Goal: Task Accomplishment & Management: Manage account settings

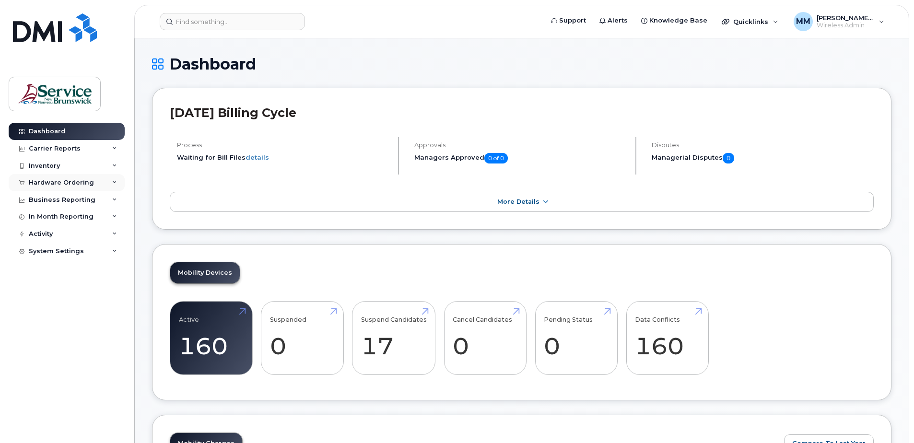
click at [78, 182] on div "Hardware Ordering" at bounding box center [61, 183] width 65 height 8
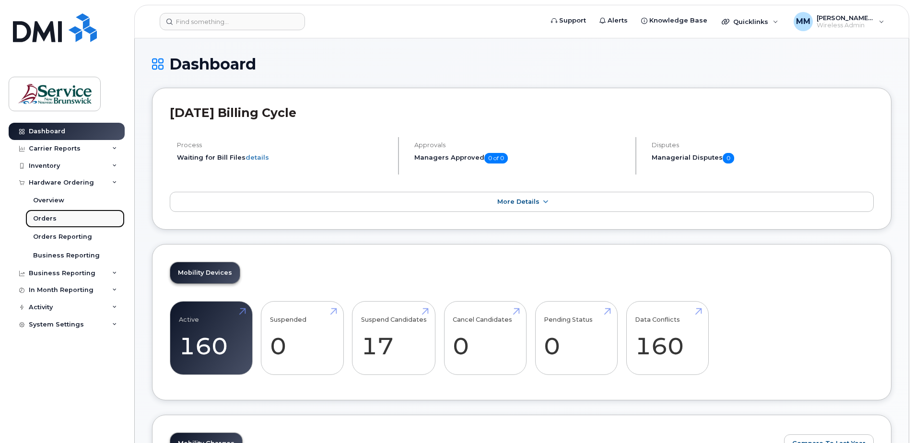
click at [52, 217] on div "Orders" at bounding box center [44, 218] width 23 height 9
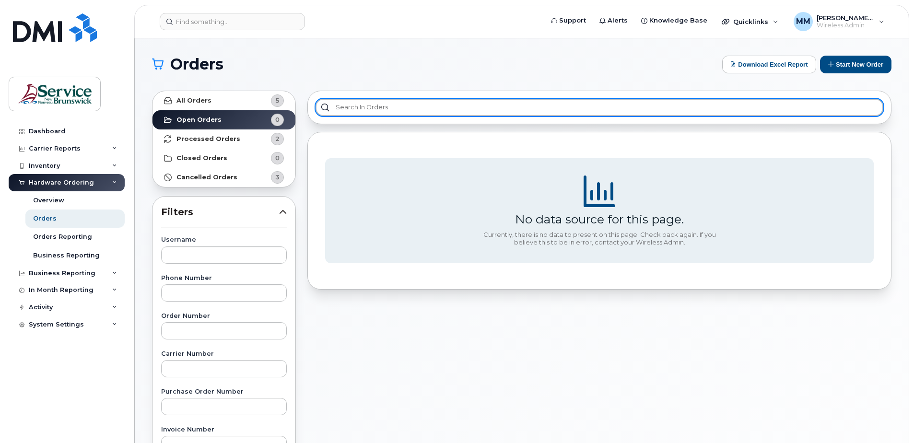
click at [368, 107] on input "text" at bounding box center [599, 107] width 568 height 17
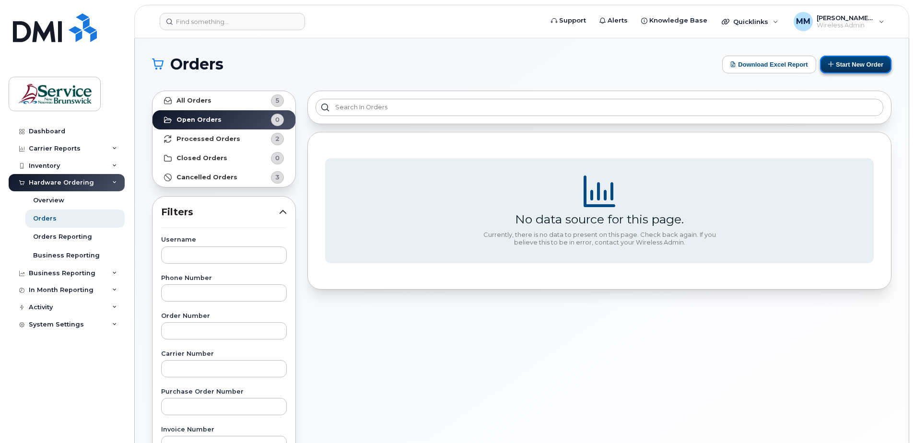
click at [866, 60] on button "Start New Order" at bounding box center [855, 65] width 71 height 18
drag, startPoint x: 438, startPoint y: 346, endPoint x: 431, endPoint y: 345, distance: 6.7
click at [438, 346] on div "No data source for this page. Currently, there is no data to present on this pa…" at bounding box center [599, 422] width 595 height 674
click at [202, 98] on strong "All Orders" at bounding box center [193, 101] width 35 height 8
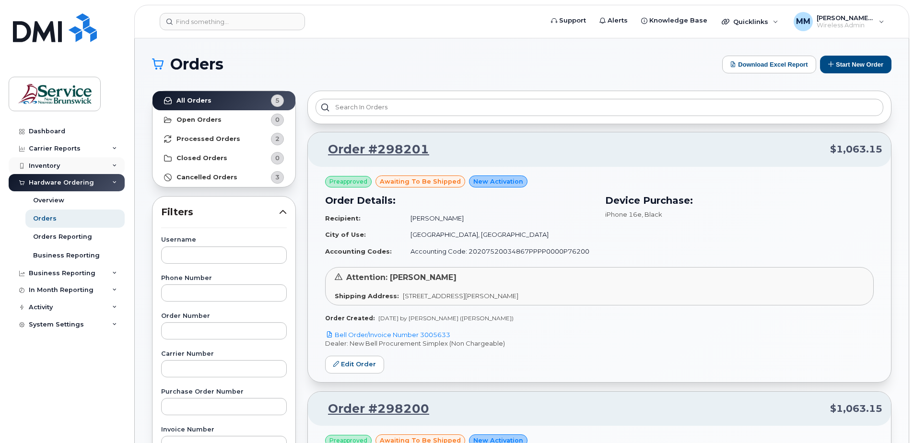
click at [61, 165] on div "Inventory" at bounding box center [67, 165] width 116 height 17
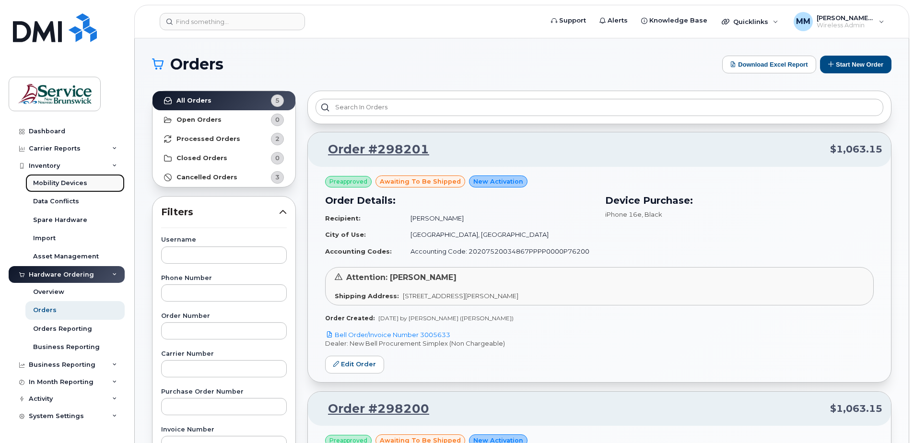
click at [62, 183] on div "Mobility Devices" at bounding box center [60, 183] width 54 height 9
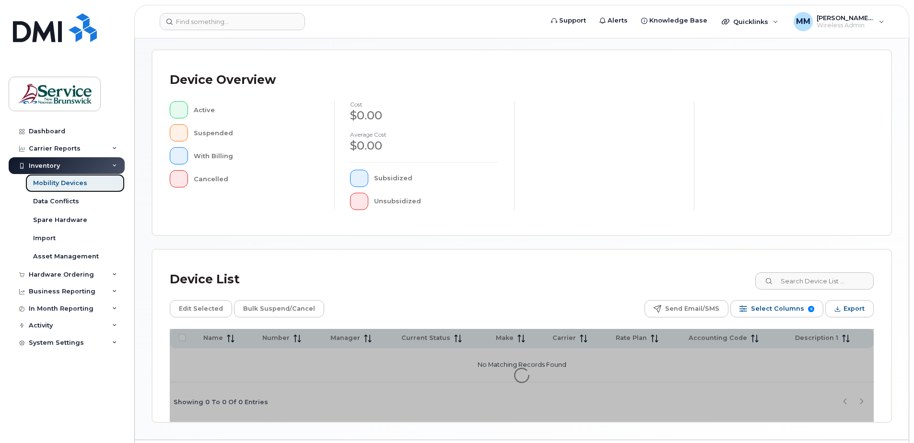
scroll to position [216, 0]
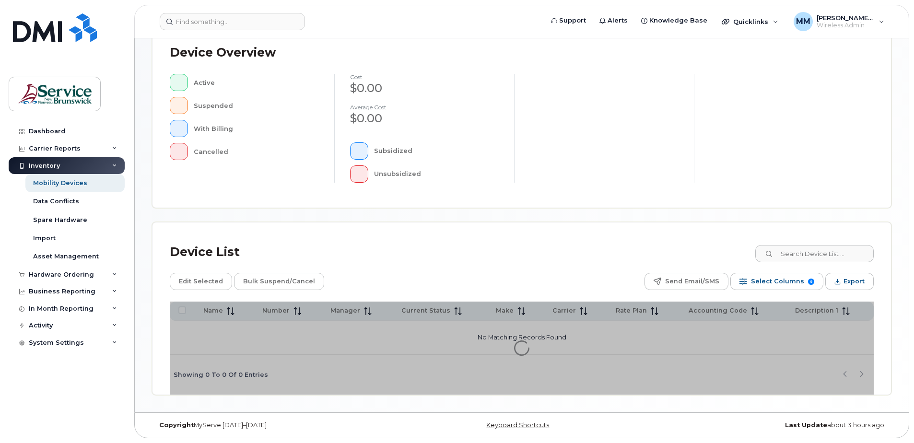
click at [468, 243] on div "Device List" at bounding box center [522, 252] width 704 height 25
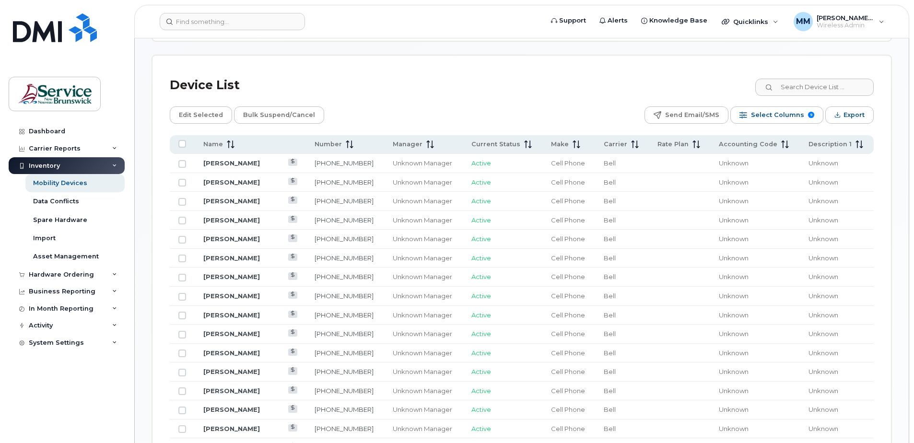
scroll to position [360, 0]
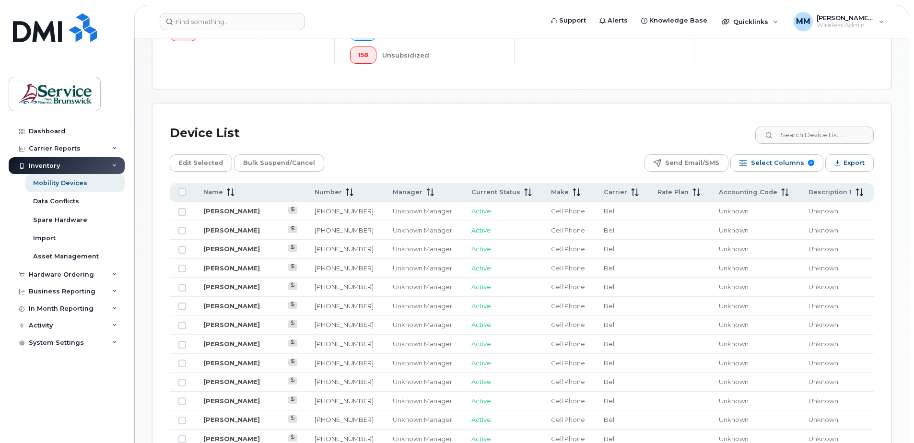
click at [397, 167] on div "Edit Selected Bulk Suspend/Cancel Send Email/SMS Select Columns 9 Filter Refres…" at bounding box center [522, 162] width 704 height 17
click at [807, 130] on input at bounding box center [813, 135] width 119 height 17
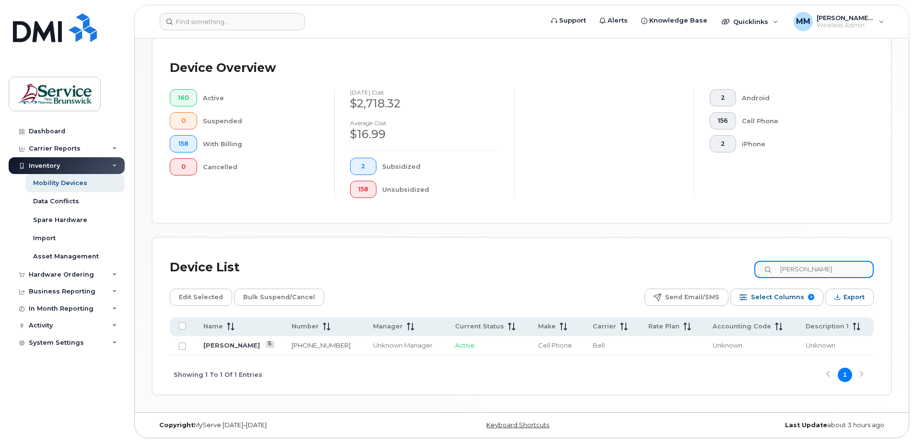
scroll to position [226, 0]
type input "ted"
click at [224, 344] on link "Ted Harris" at bounding box center [231, 345] width 57 height 8
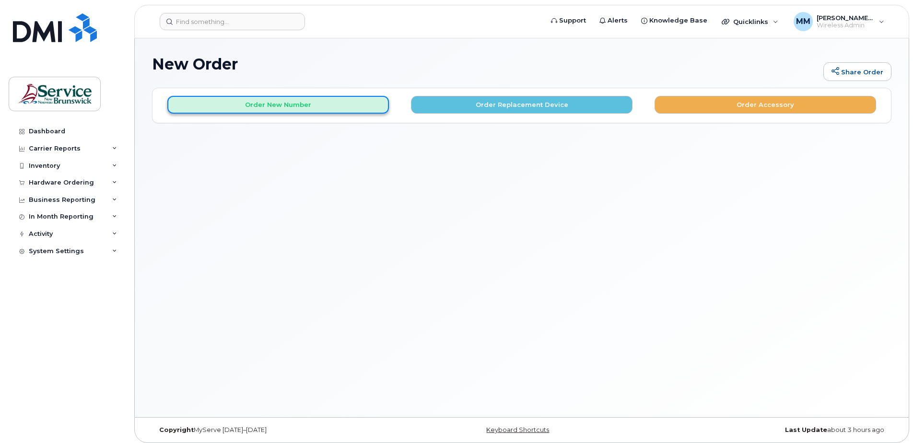
click at [263, 107] on button "Order New Number" at bounding box center [277, 105] width 221 height 18
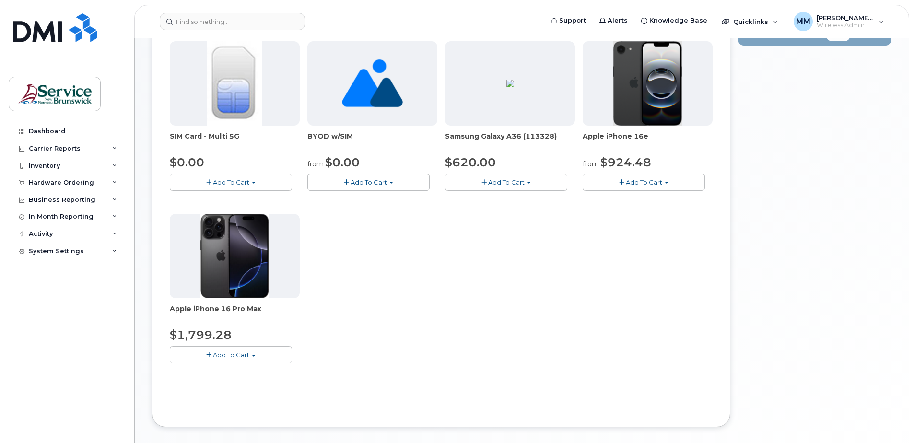
scroll to position [49, 0]
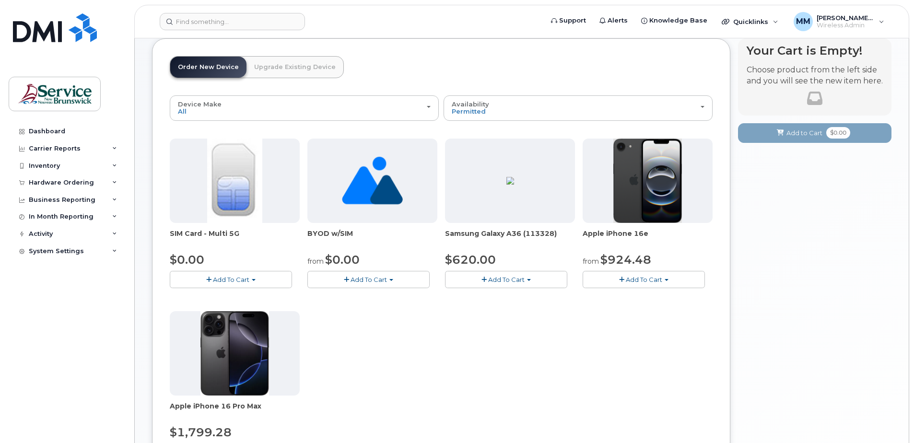
click at [636, 276] on span "Add To Cart" at bounding box center [644, 280] width 36 height 8
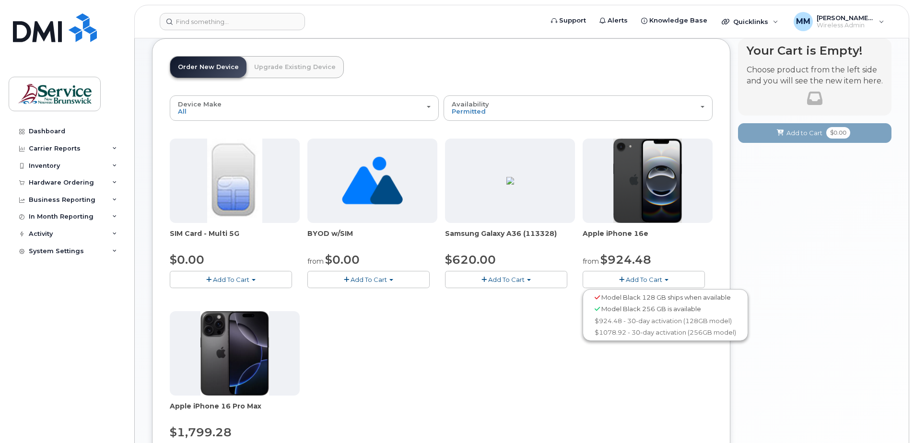
click at [645, 311] on span "Model Black 256 GB is available" at bounding box center [651, 309] width 100 height 8
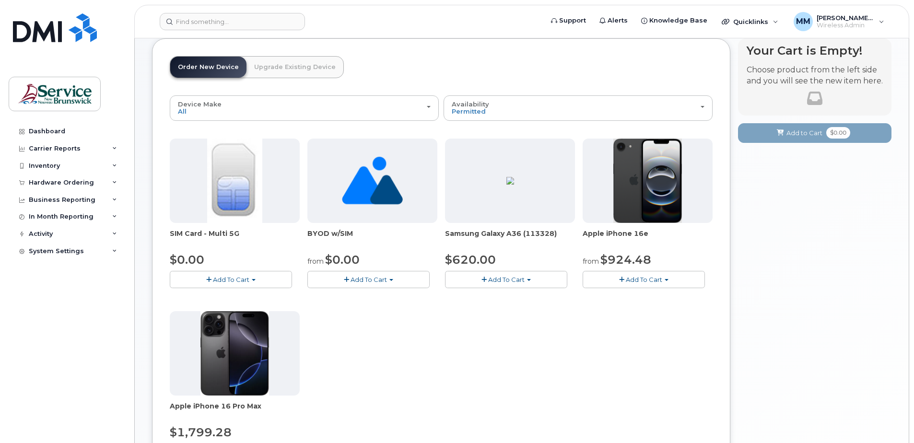
click at [657, 286] on button "Add To Cart" at bounding box center [643, 279] width 122 height 17
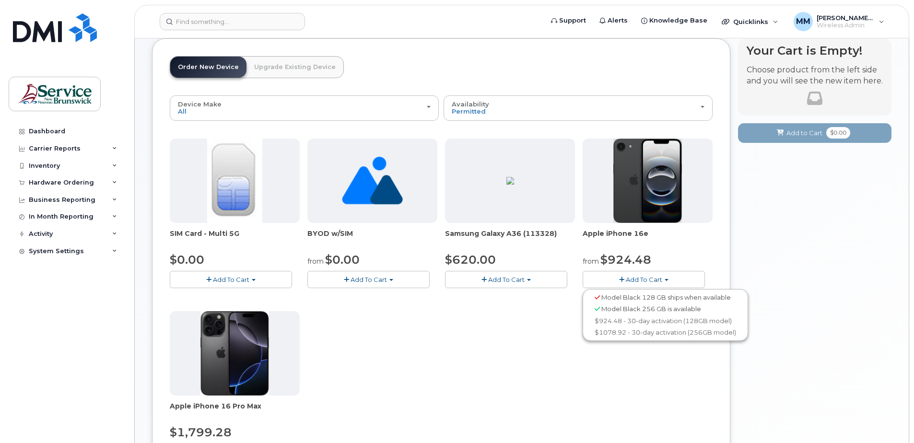
click at [672, 366] on div "SIM Card - Multi 5G $0.00 Add To Cart $0.00 - New Activation BYOD w/SIM from $0…" at bounding box center [441, 307] width 543 height 337
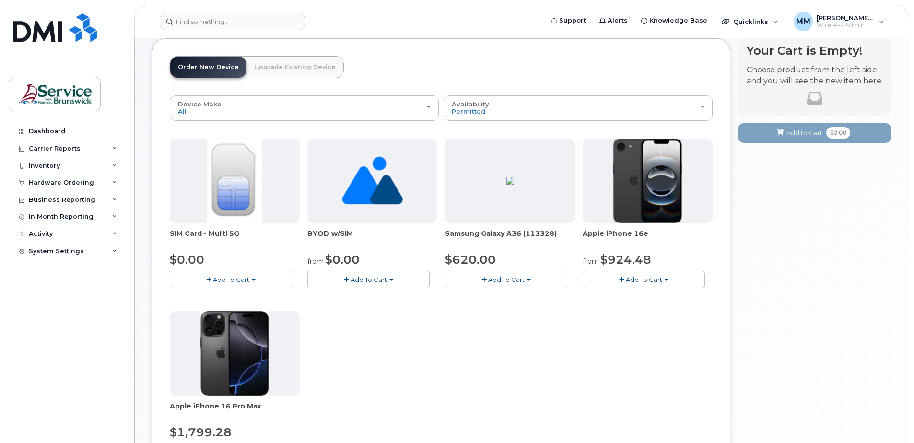
click at [507, 277] on span "Add To Cart" at bounding box center [506, 280] width 36 height 8
click at [531, 357] on div "SIM Card - Multi 5G $0.00 Add To Cart $0.00 - New Activation BYOD w/SIM from $0…" at bounding box center [441, 307] width 543 height 337
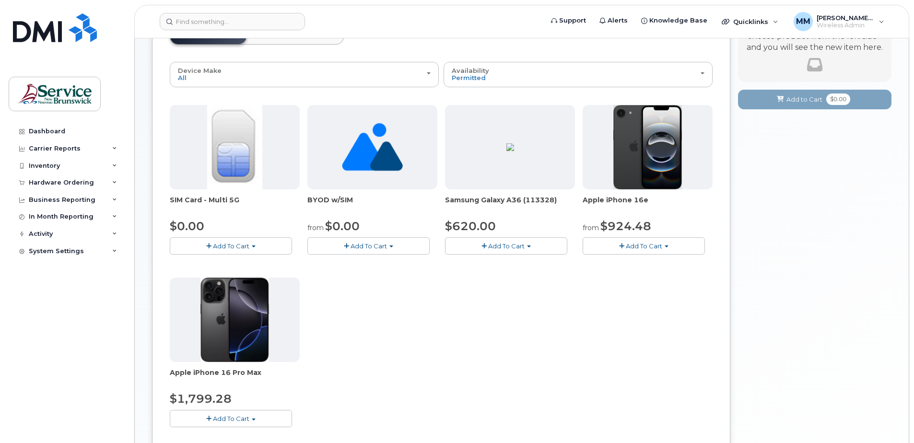
scroll to position [97, 0]
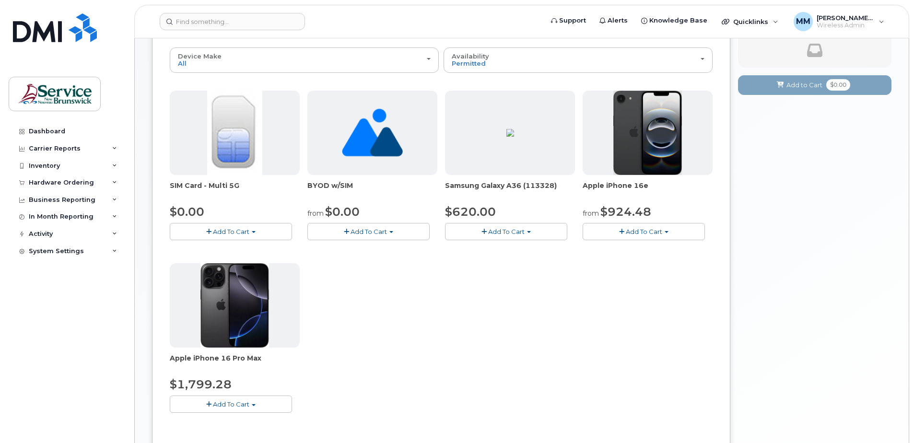
click at [658, 224] on button "Add To Cart" at bounding box center [643, 231] width 122 height 17
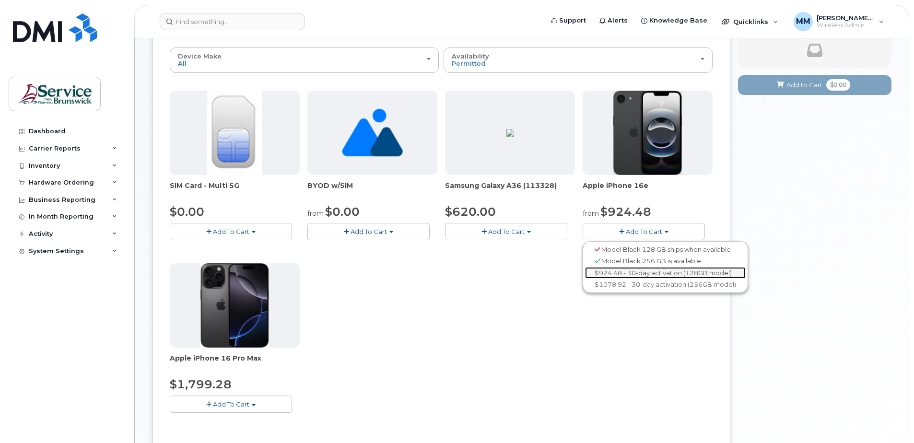
click at [635, 271] on link "$924.48 - 30-day activation (128GB model)" at bounding box center [665, 273] width 161 height 12
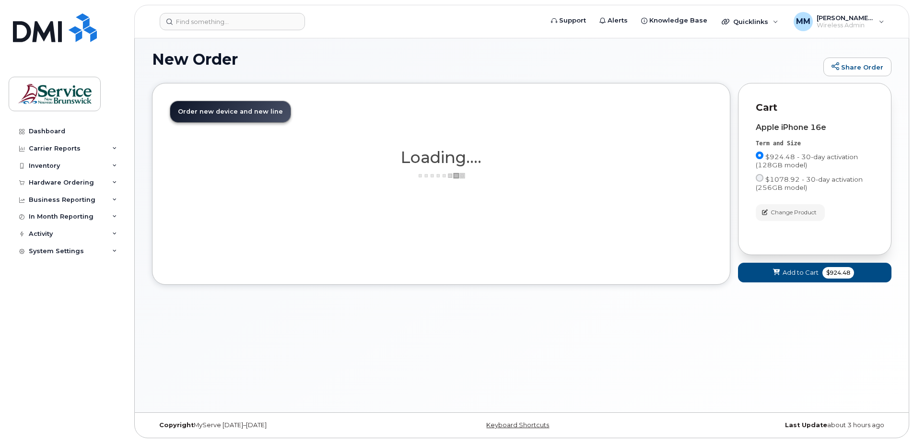
scroll to position [5, 0]
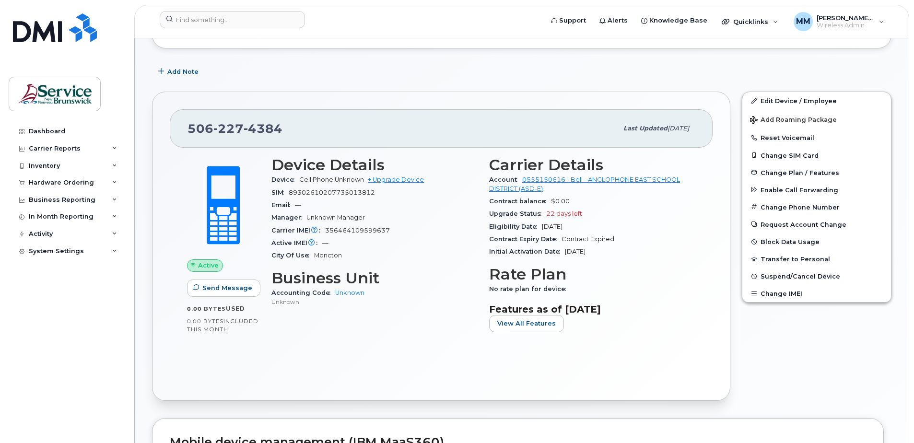
scroll to position [124, 0]
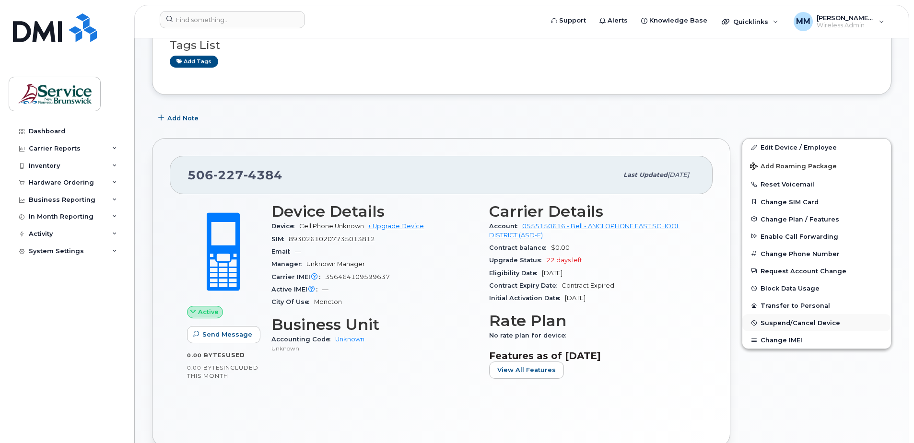
click at [789, 320] on span "Suspend/Cancel Device" at bounding box center [800, 322] width 80 height 7
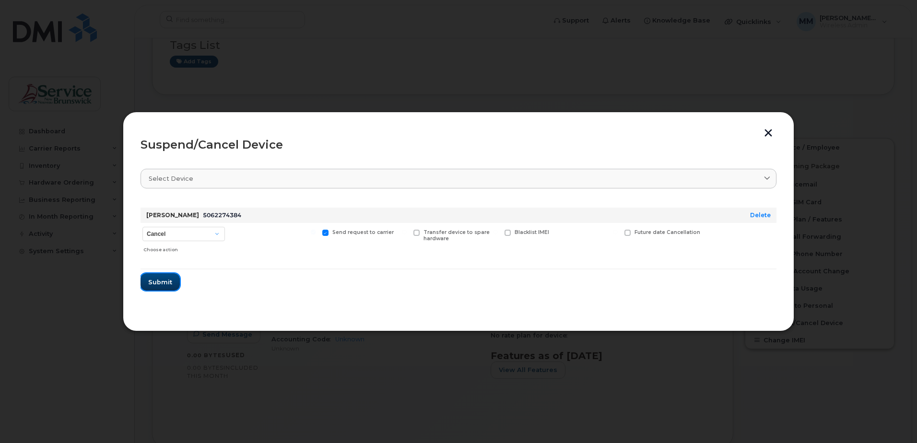
click at [160, 281] on span "Submit" at bounding box center [160, 282] width 24 height 9
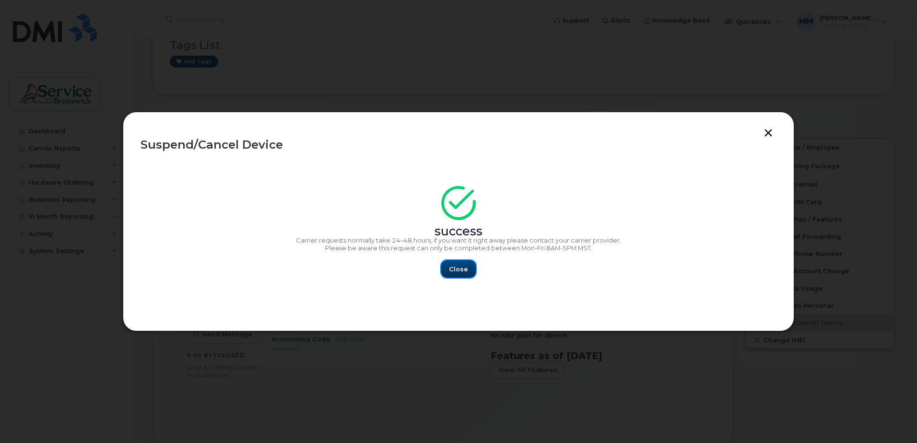
click at [458, 267] on span "Close" at bounding box center [458, 269] width 19 height 9
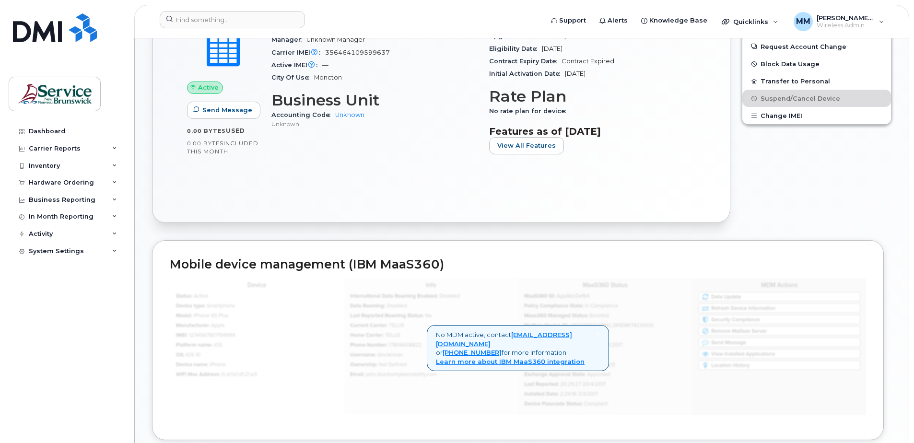
scroll to position [0, 0]
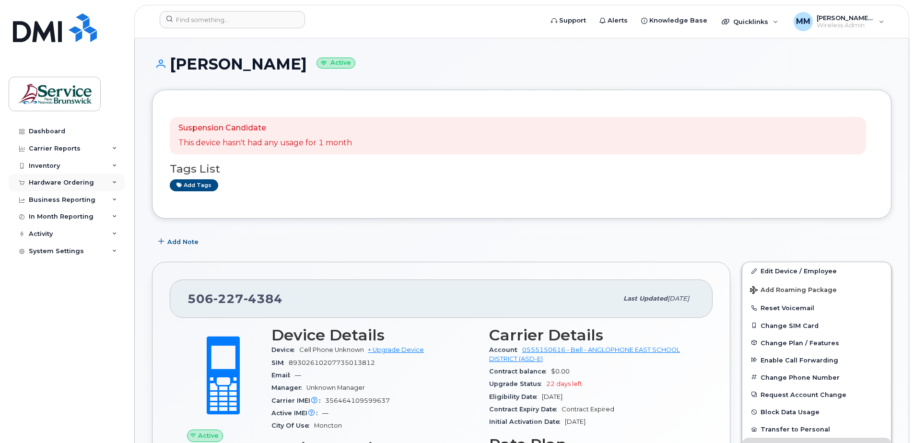
click at [74, 180] on div "Hardware Ordering" at bounding box center [61, 183] width 65 height 8
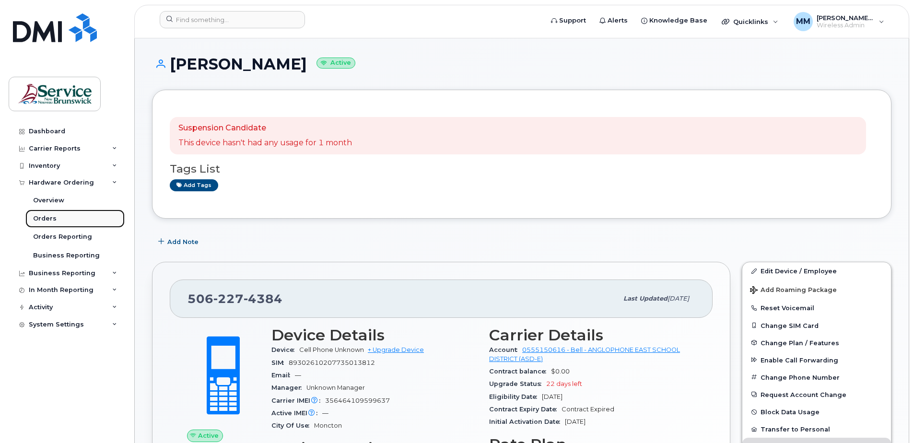
click at [40, 219] on div "Orders" at bounding box center [44, 218] width 23 height 9
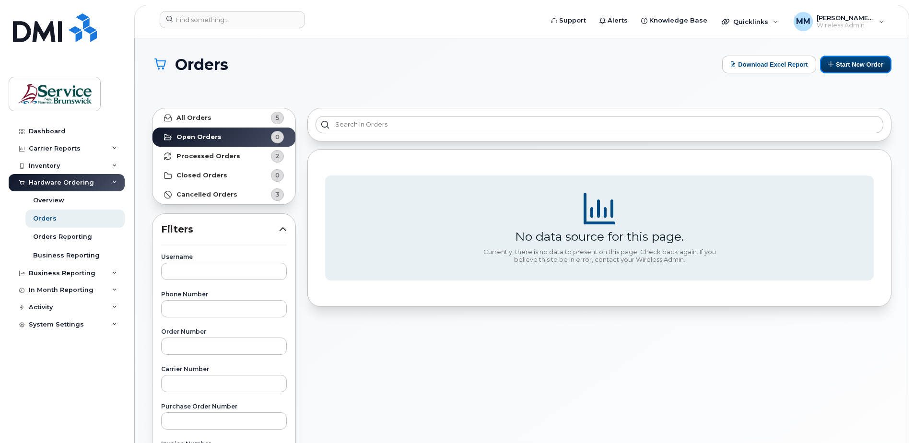
click at [867, 60] on button "Start New Order" at bounding box center [855, 65] width 71 height 18
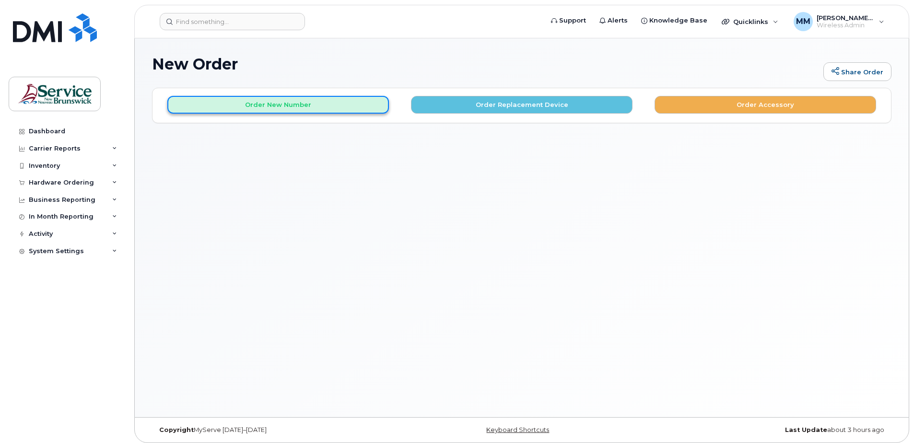
click at [276, 102] on button "Order New Number" at bounding box center [277, 105] width 221 height 18
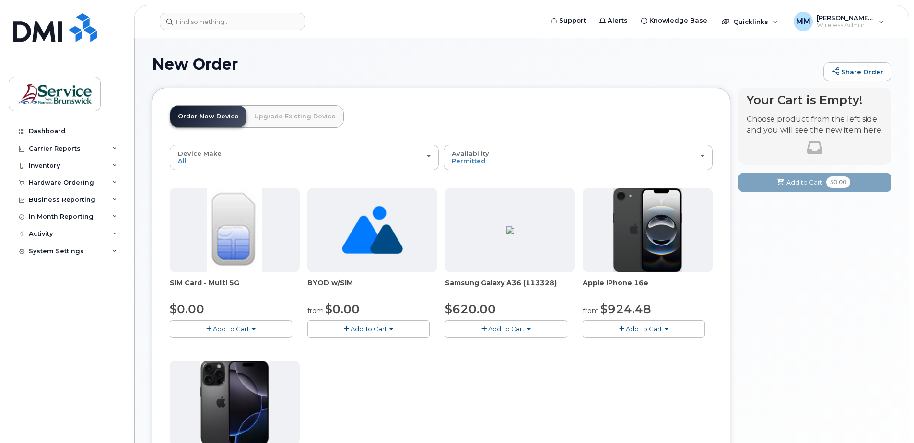
click at [638, 328] on span "Add To Cart" at bounding box center [644, 329] width 36 height 8
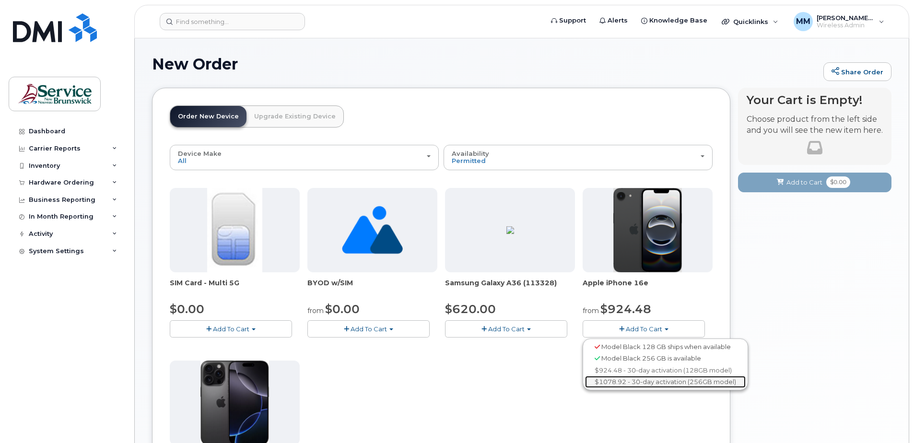
click at [631, 381] on link "$1078.92 - 30-day activation (256GB model)" at bounding box center [665, 382] width 161 height 12
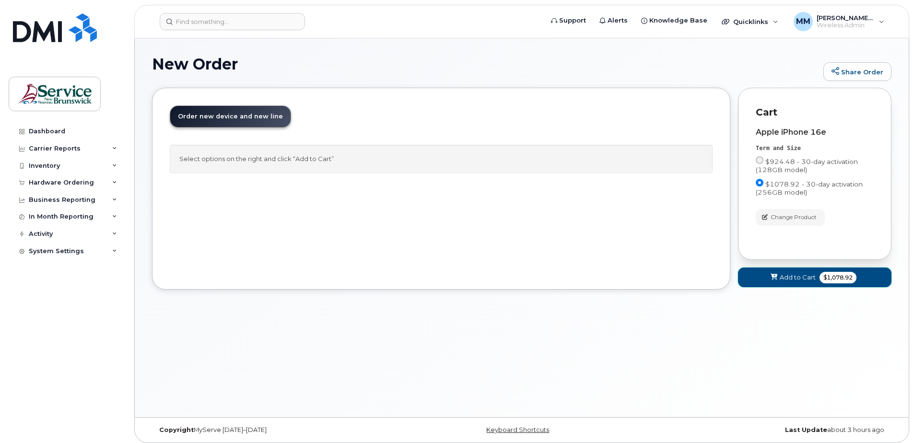
click at [796, 278] on span "Add to Cart" at bounding box center [797, 277] width 36 height 9
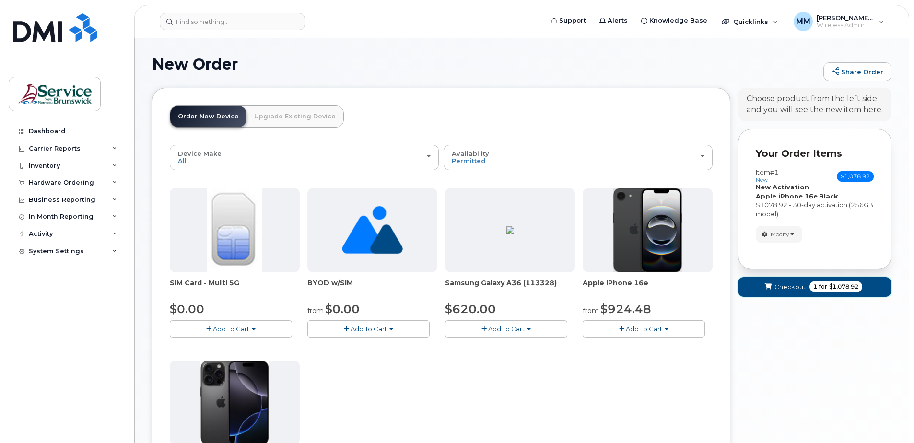
click at [829, 288] on span "$1,078.92" at bounding box center [843, 286] width 29 height 9
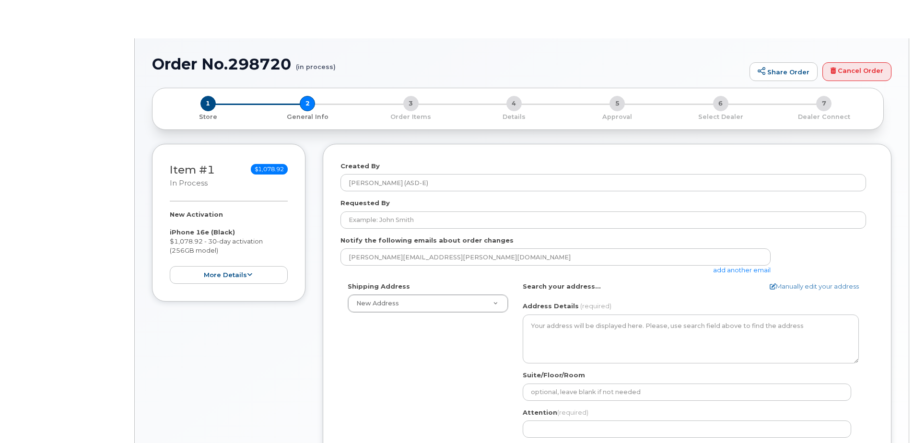
select select
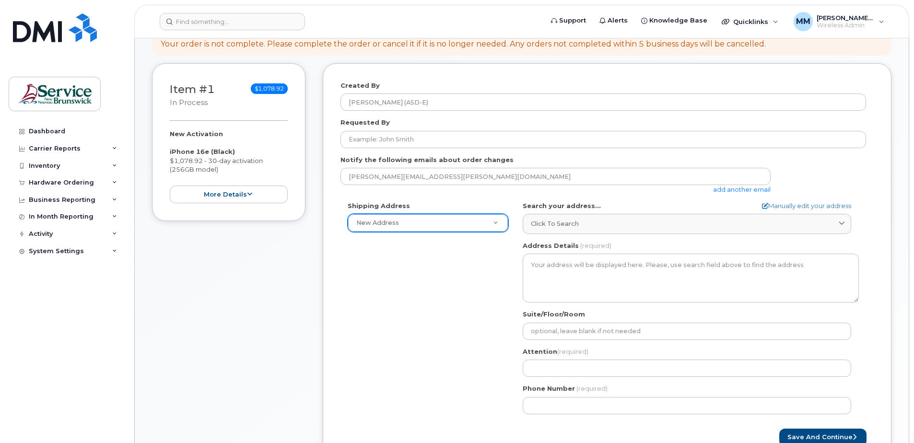
scroll to position [144, 0]
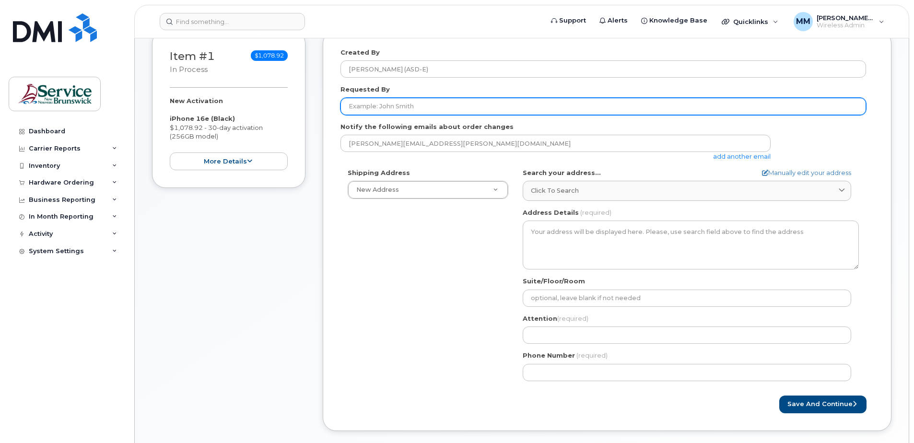
click at [404, 104] on input "Requested By" at bounding box center [602, 106] width 525 height 17
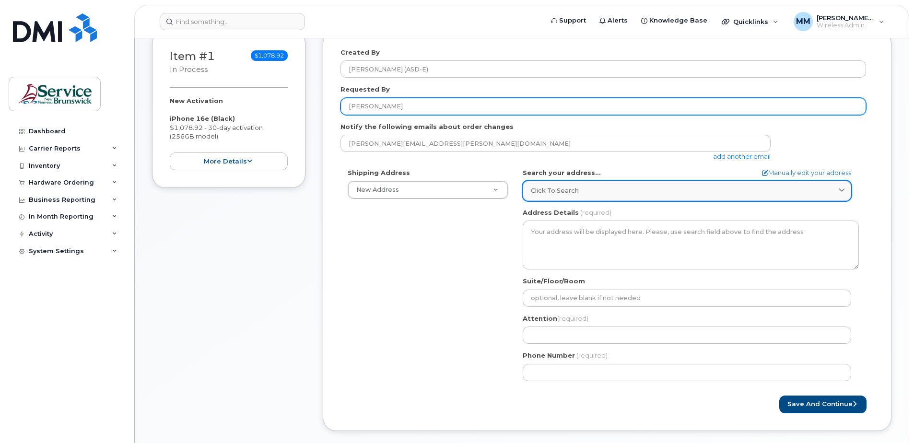
type input "[PERSON_NAME]"
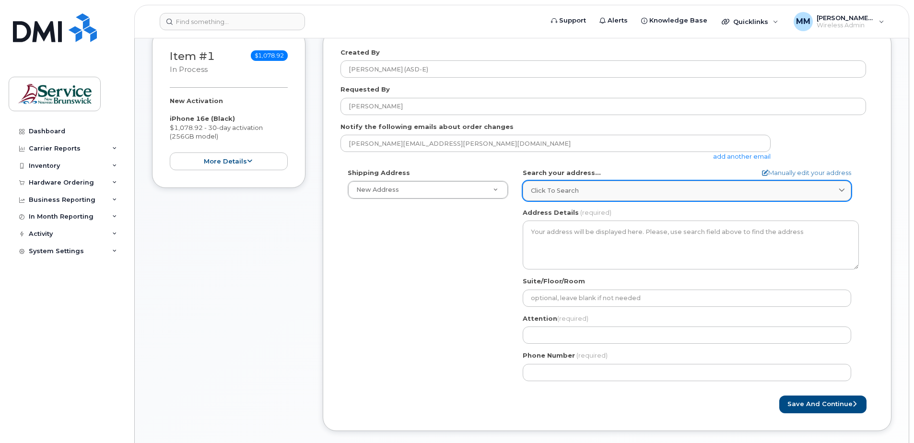
click at [563, 191] on span "Click to search" at bounding box center [555, 190] width 48 height 9
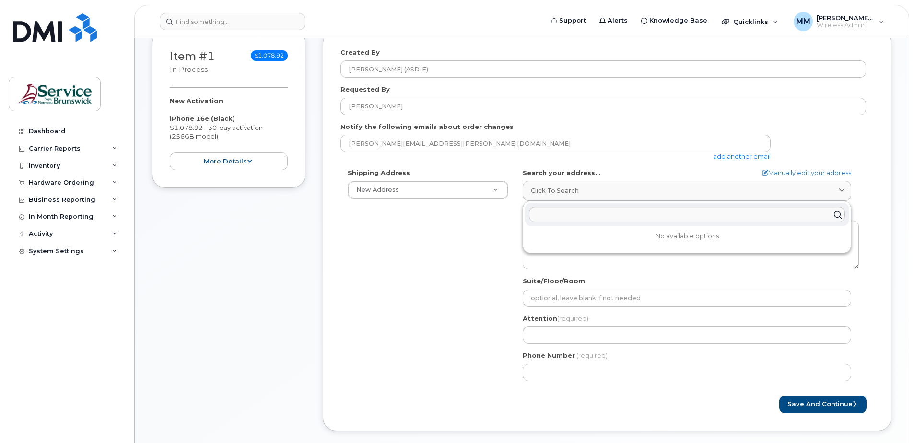
click at [863, 152] on div "melissa.mceachern@nbed.nb.ca add another email" at bounding box center [602, 148] width 525 height 26
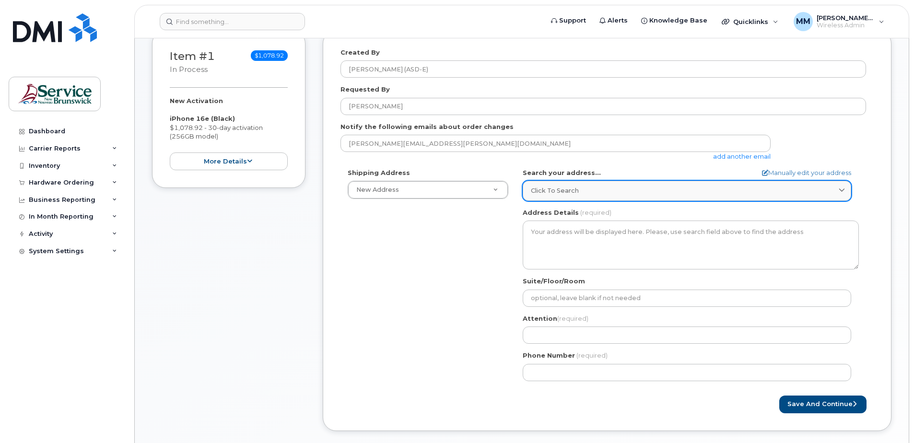
click at [838, 188] on icon at bounding box center [841, 191] width 6 height 6
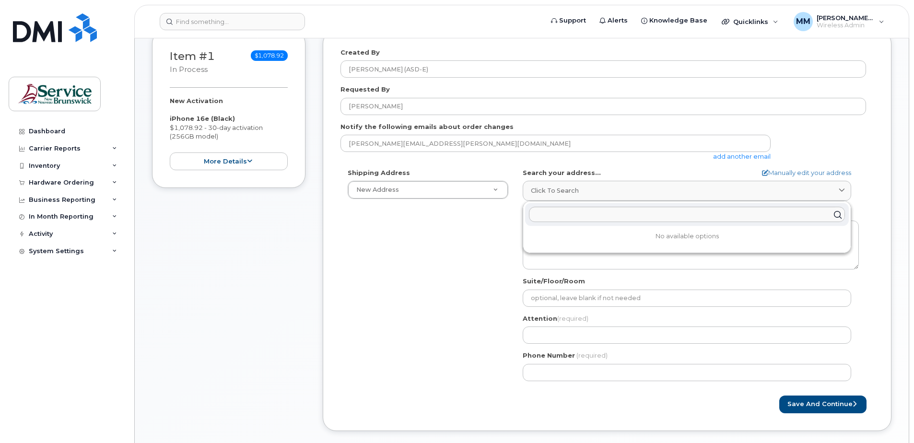
click at [834, 138] on div "melissa.mceachern@nbed.nb.ca add another email" at bounding box center [602, 148] width 525 height 26
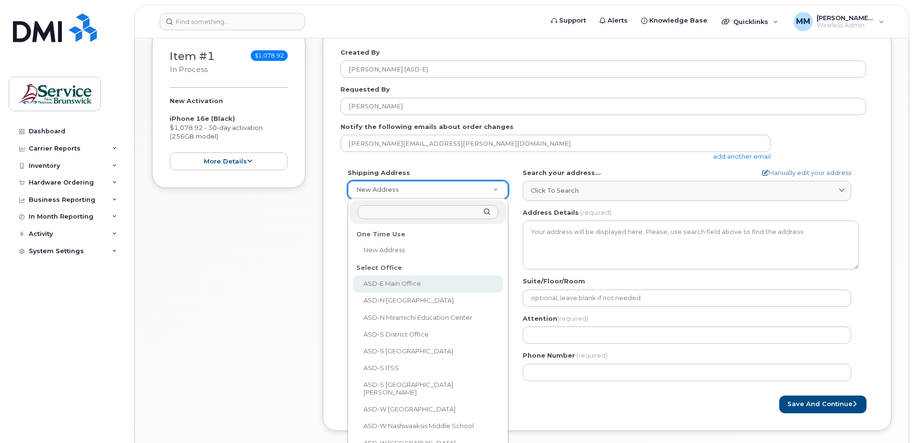
select select
type textarea "200-1077 St George Blvd Moncton New Brunswick E1E 4C9"
type input "[PERSON_NAME]"
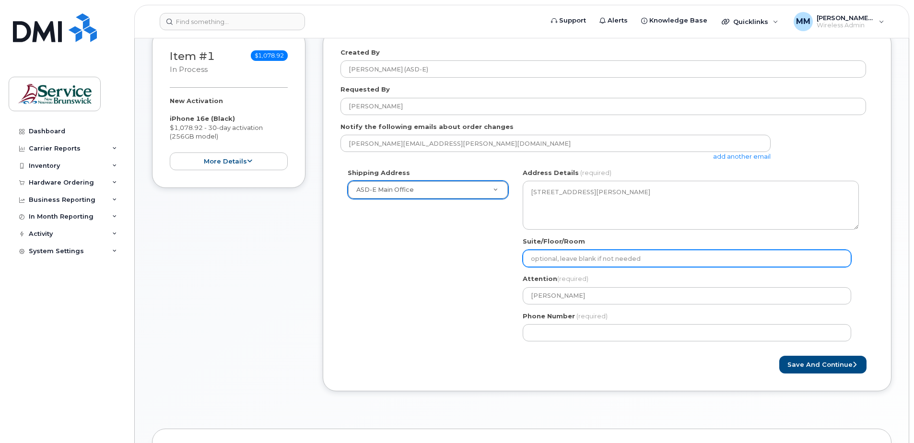
click at [558, 256] on input "Suite/Floor/Room" at bounding box center [687, 258] width 328 height 17
select select
type input "2"
select select
type input "20"
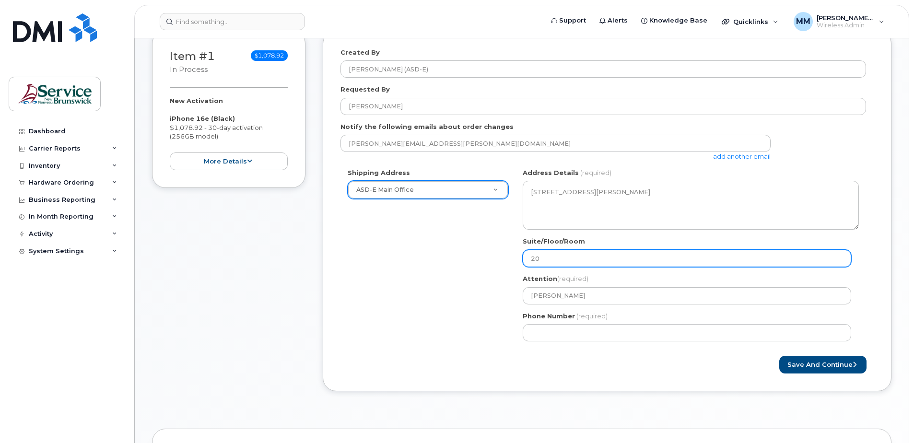
select select
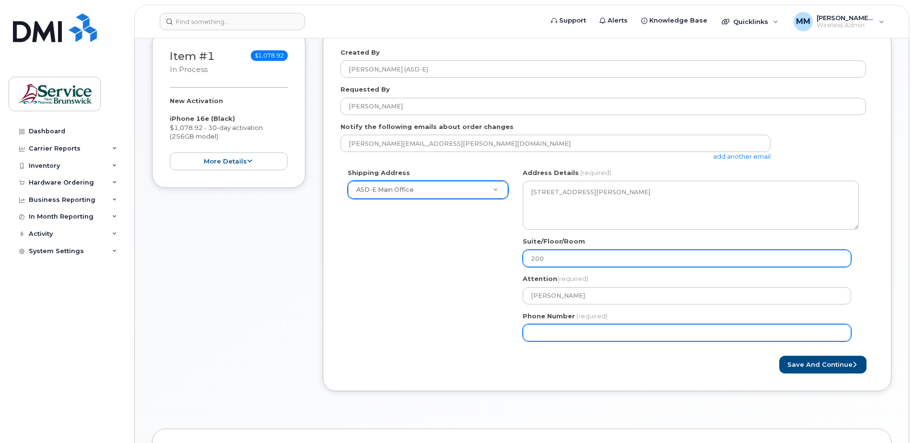
type input "200"
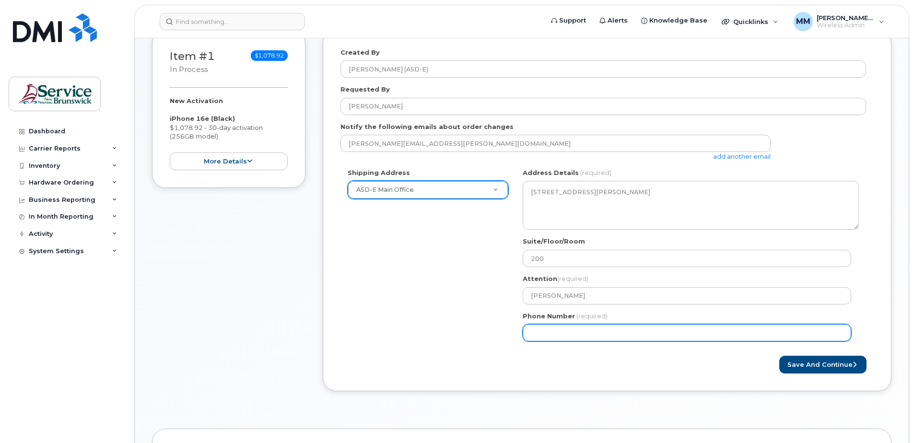
click at [622, 331] on input "Phone Number" at bounding box center [687, 332] width 328 height 17
select select
type input "506"
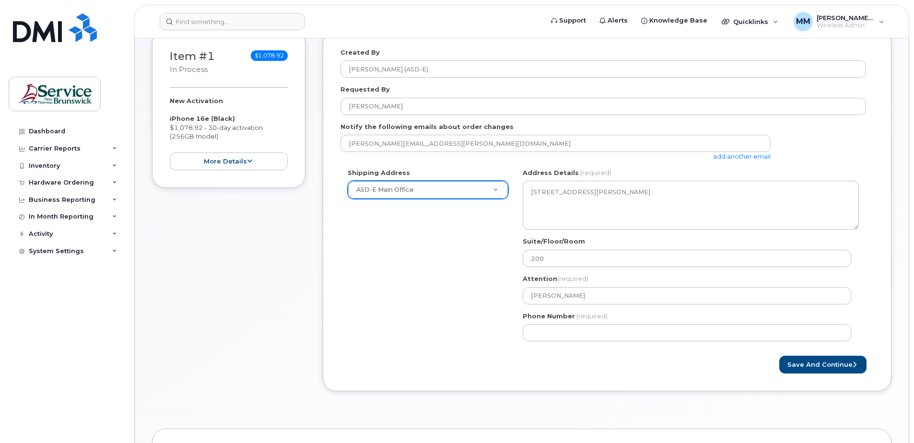
click at [635, 361] on div "Save and Continue" at bounding box center [740, 365] width 267 height 18
click at [822, 363] on button "Save and Continue" at bounding box center [822, 365] width 87 height 18
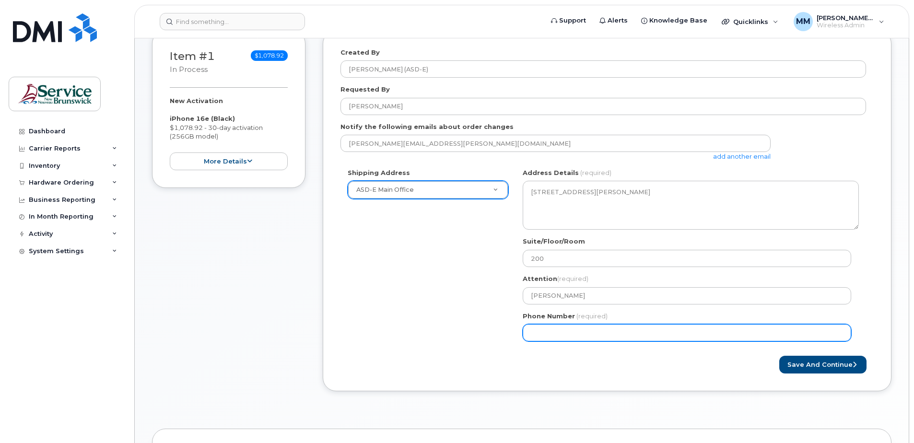
click at [542, 333] on input "Phone Number" at bounding box center [687, 332] width 328 height 17
select select
type input "5062270392"
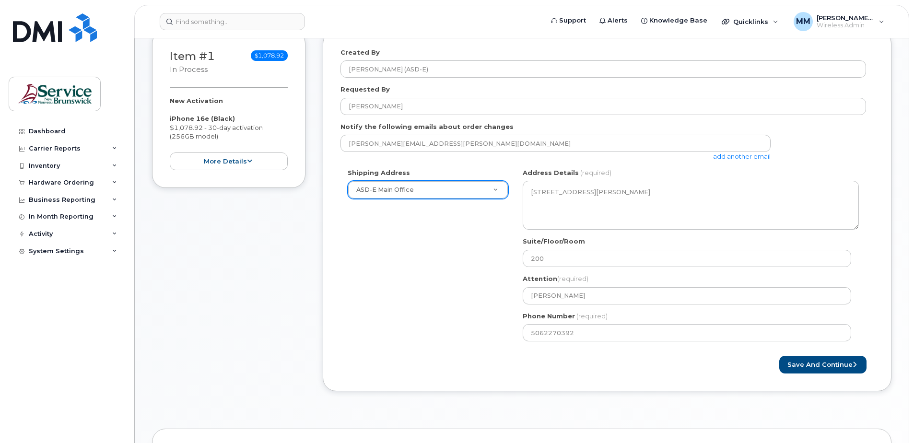
click at [562, 359] on div "Save and Continue" at bounding box center [606, 365] width 533 height 18
click at [831, 360] on button "Save and Continue" at bounding box center [822, 365] width 87 height 18
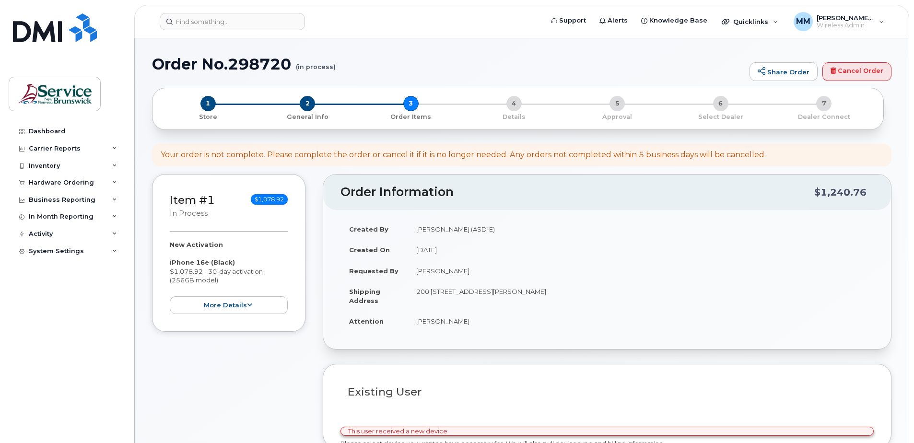
select select
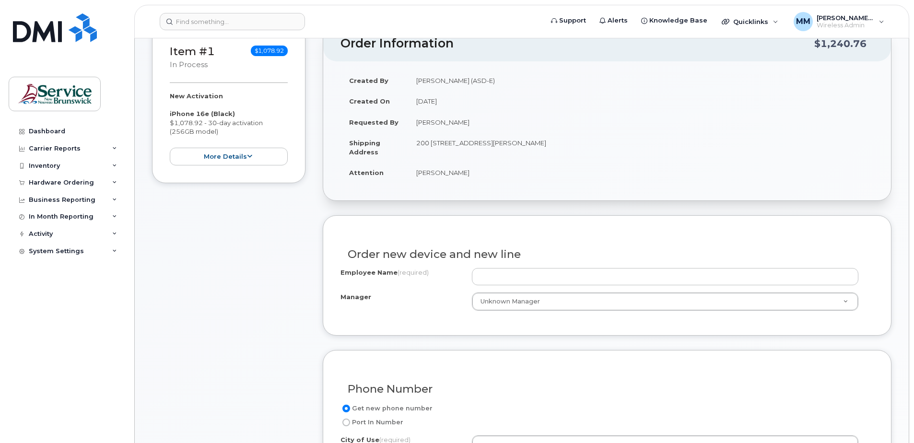
scroll to position [192, 0]
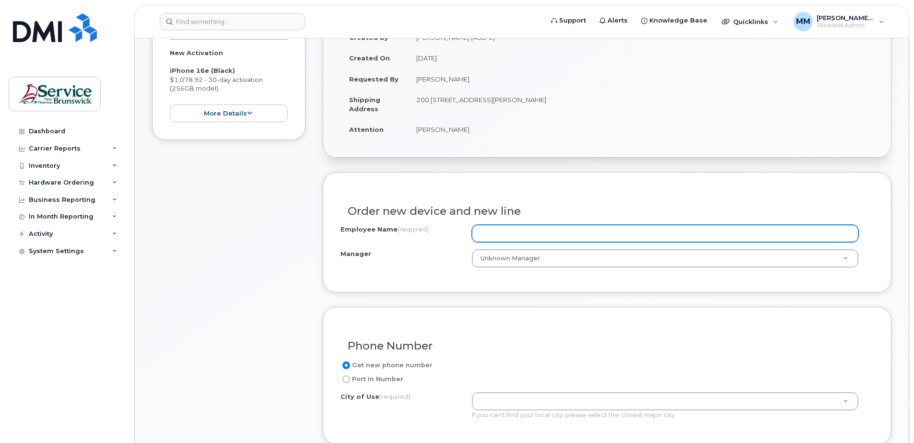
click at [506, 230] on input "Employee Name (required)" at bounding box center [665, 233] width 386 height 17
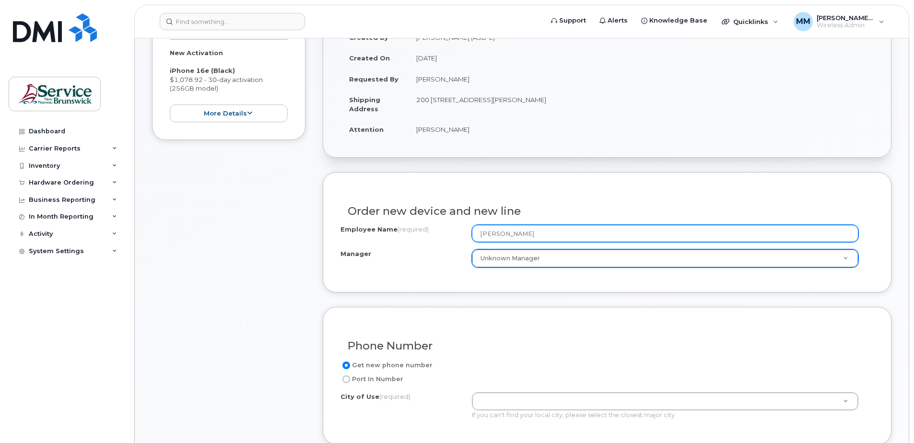
type input "[PERSON_NAME]"
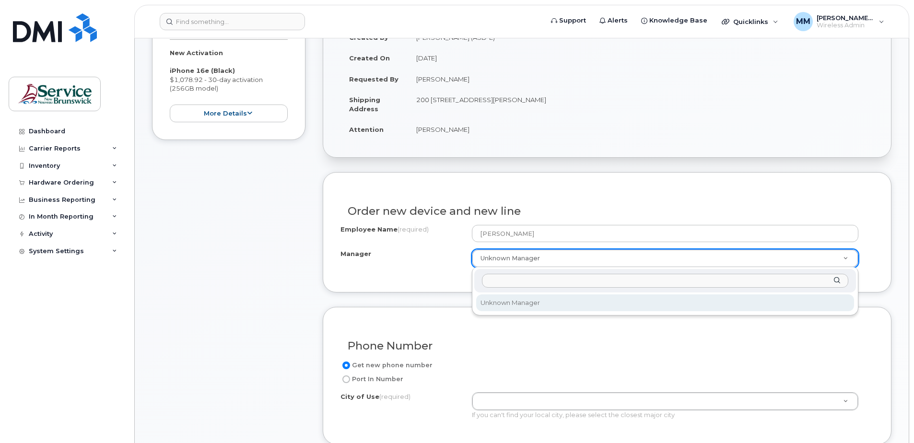
click at [519, 279] on input "Manager" at bounding box center [665, 281] width 366 height 14
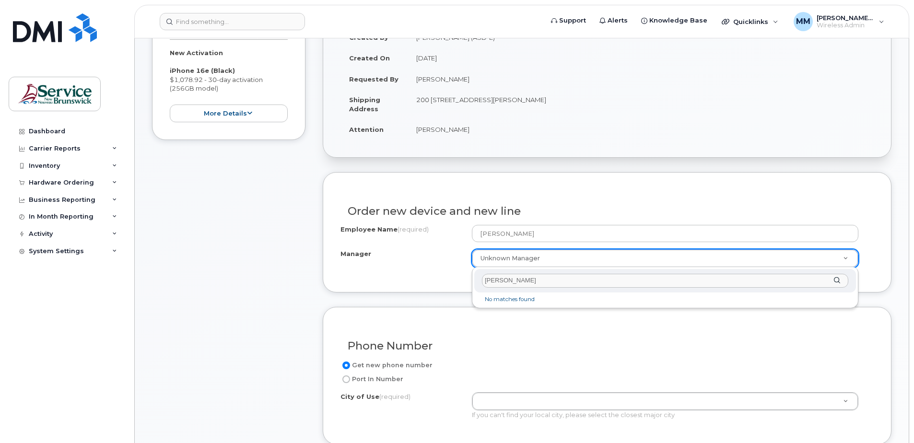
type input "[PERSON_NAME]"
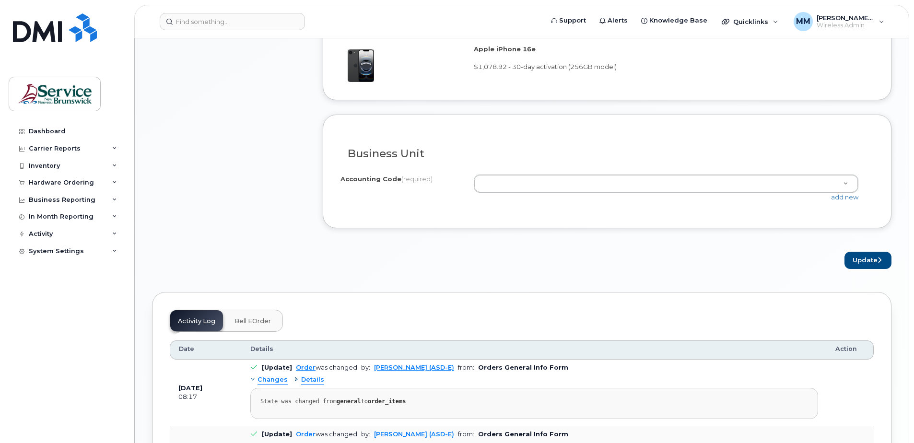
scroll to position [671, 0]
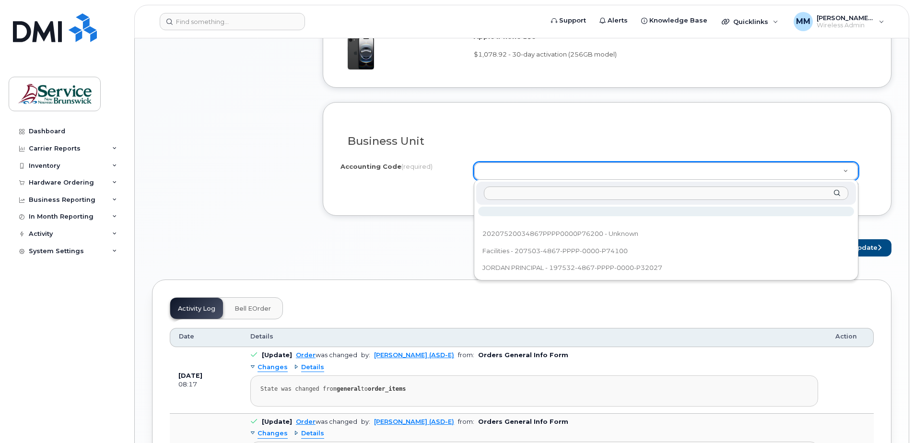
click at [505, 196] on input "text" at bounding box center [666, 193] width 364 height 14
paste input "20207520034867PPPPPJ61P73103"
type input "20207520034867PPPPPJ61P73103"
paste input "20207520034867PPPPPJ61P73103"
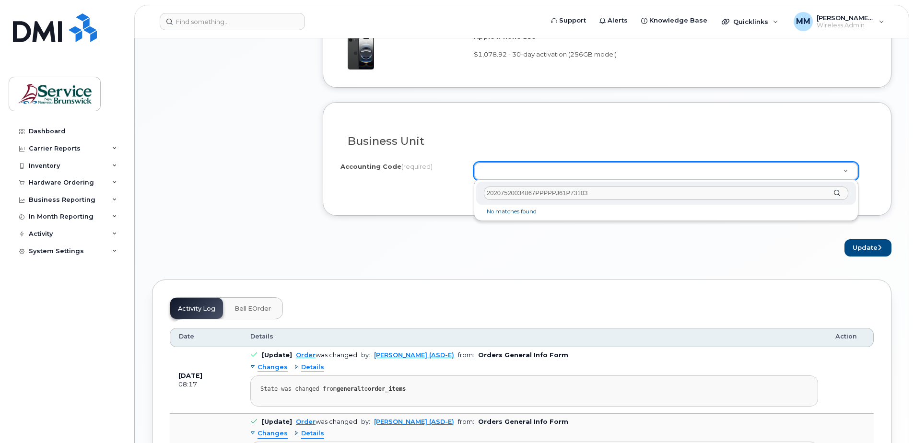
click at [508, 192] on input "20207520034867PPPPPJ61P73103" at bounding box center [666, 193] width 364 height 14
click at [522, 193] on input "202075-20034867PPPPPJ61P73103" at bounding box center [666, 193] width 364 height 14
click at [538, 191] on input "202075-2003-4867PPPPPJ61P73103" at bounding box center [666, 193] width 364 height 14
click at [557, 193] on input "202075-2003-4867-PPPPPJ61P73103" at bounding box center [666, 193] width 364 height 14
click at [577, 192] on input "202075-2003-4867-PPPP-PJ61P73103" at bounding box center [666, 193] width 364 height 14
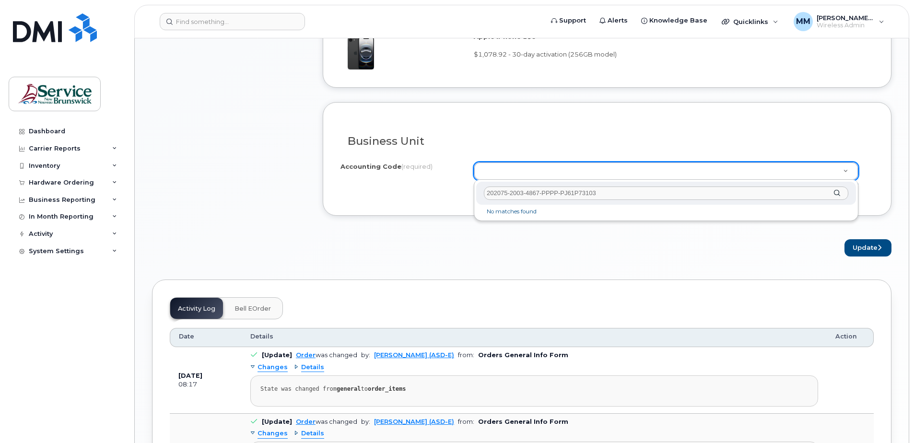
type input "202075-2003-4867-PPPP-PJ61-P73103"
drag, startPoint x: 609, startPoint y: 194, endPoint x: 417, endPoint y: 176, distance: 193.5
click at [417, 176] on body "Support Alerts Knowledge Base Quicklinks Suspend / Cancel Device Change SIM Car…" at bounding box center [457, 49] width 914 height 1440
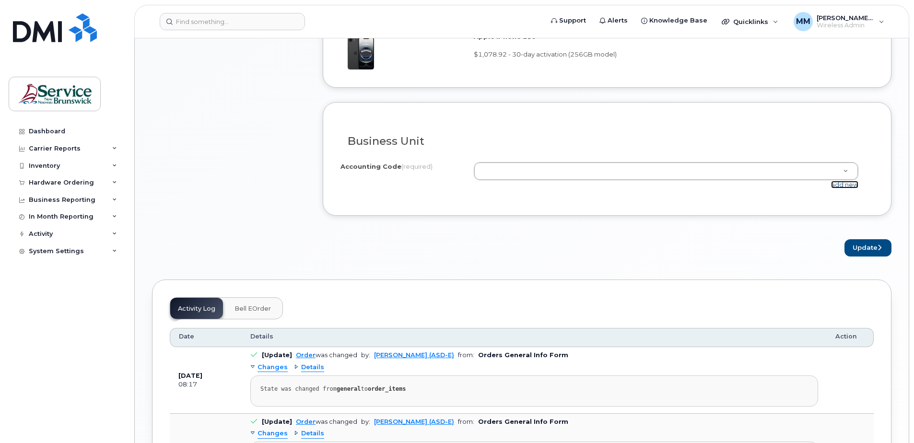
click at [842, 183] on link "add new" at bounding box center [844, 185] width 27 height 8
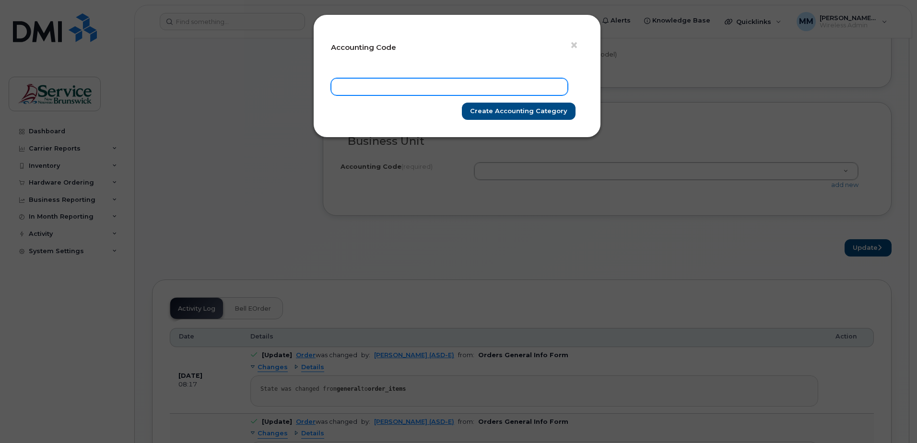
click at [401, 88] on input "text" at bounding box center [449, 86] width 237 height 17
paste input "202075-2003-4867-PPPP-PJ61-P73103"
type input "202075-2003-4867-PPPP-PJ61-P73103"
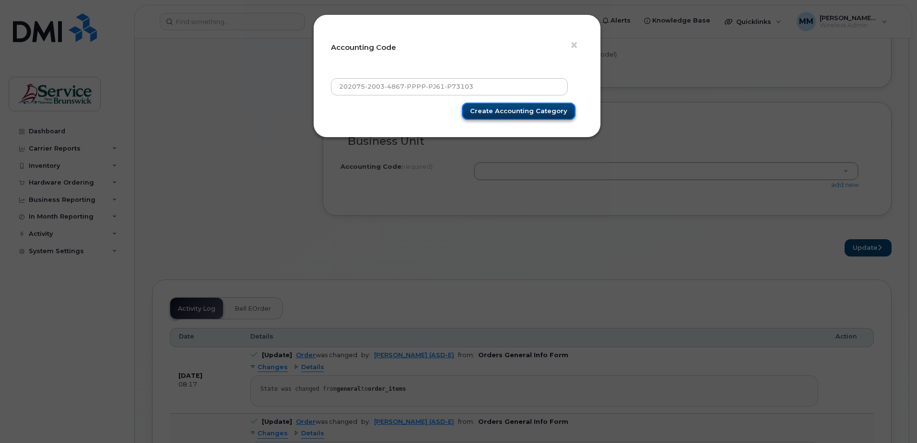
click at [521, 112] on input "Create Accounting category" at bounding box center [519, 112] width 114 height 18
type input "Create Accounting category"
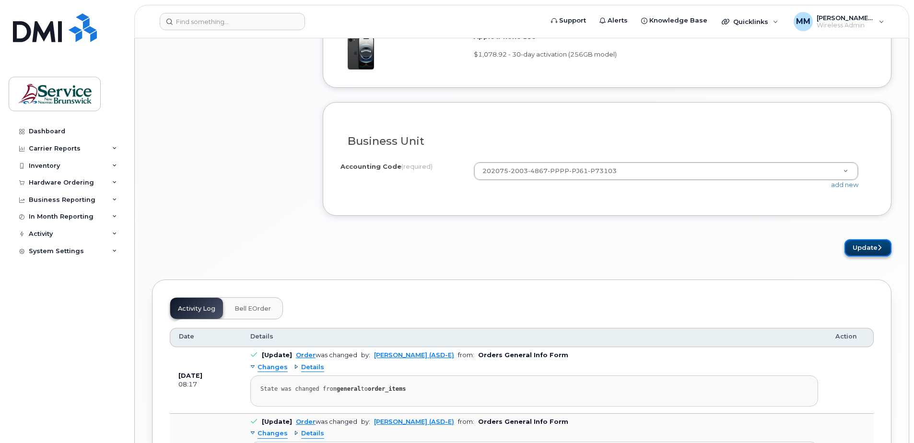
click at [868, 252] on button "Update" at bounding box center [867, 248] width 47 height 18
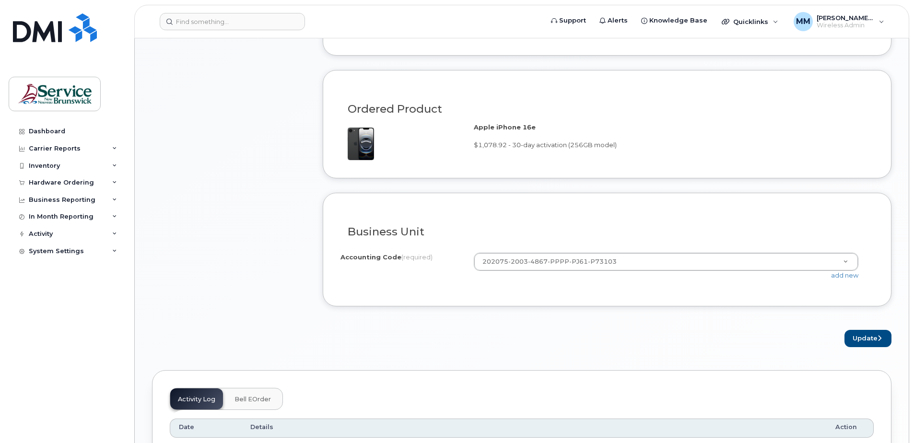
click at [575, 349] on div "× Share This Order If you want to allow others to create or edit orders, share …" at bounding box center [521, 159] width 739 height 1304
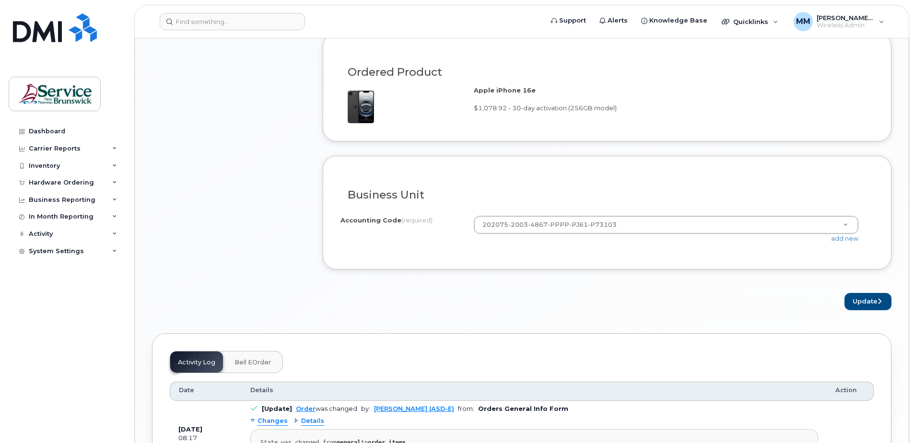
scroll to position [623, 0]
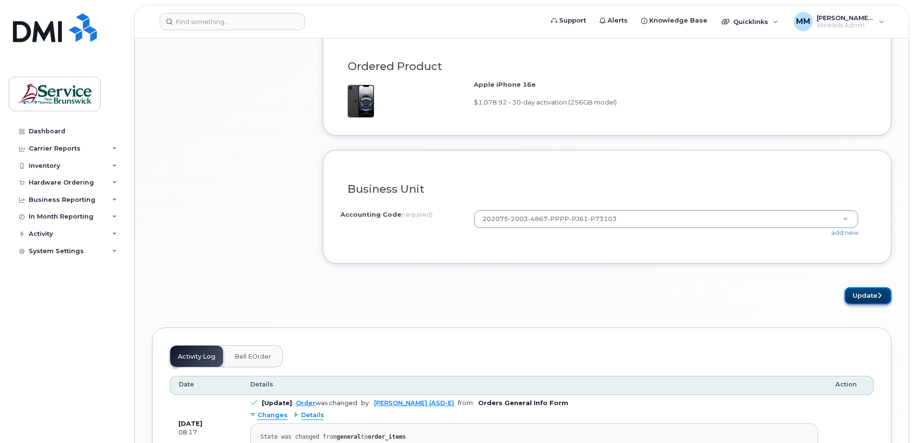
click at [862, 295] on button "Update" at bounding box center [867, 296] width 47 height 18
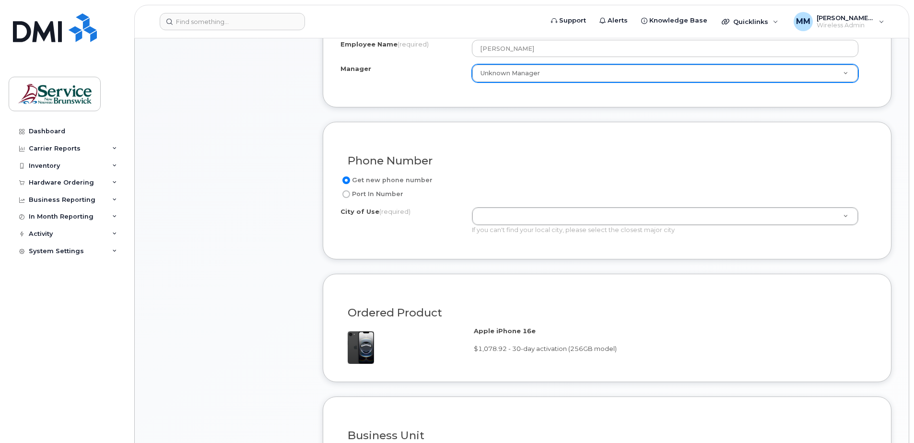
scroll to position [149, 0]
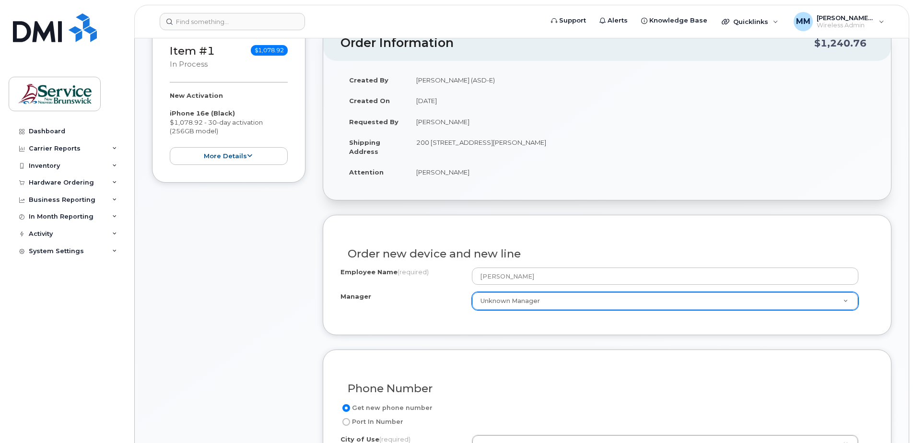
click at [251, 262] on div "Item #1 in process $1,078.92 New Activation iPhone 16e (Black) $1,078.92 - 30-d…" at bounding box center [228, 402] width 153 height 754
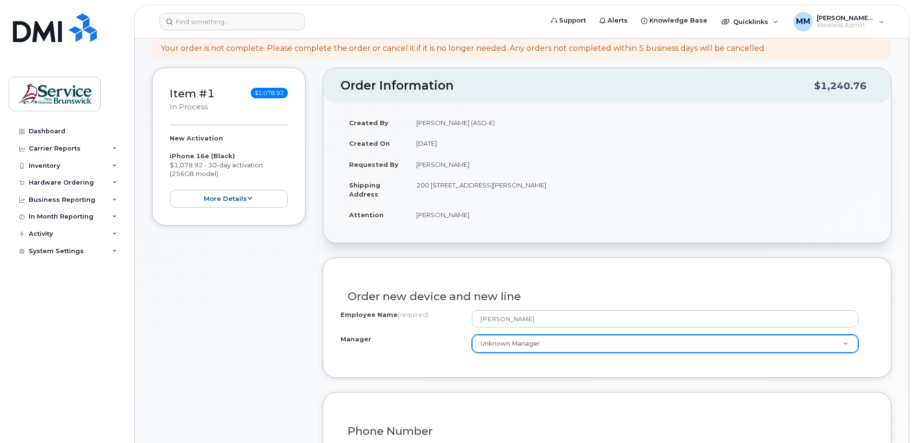
scroll to position [144, 0]
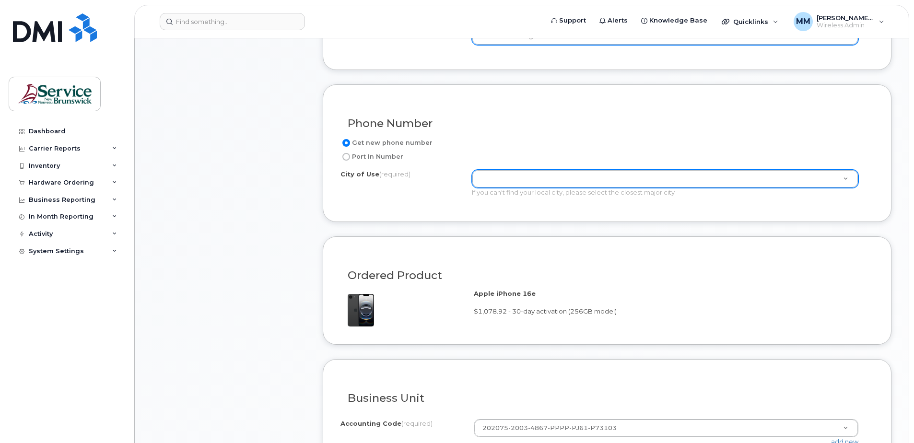
scroll to position [383, 0]
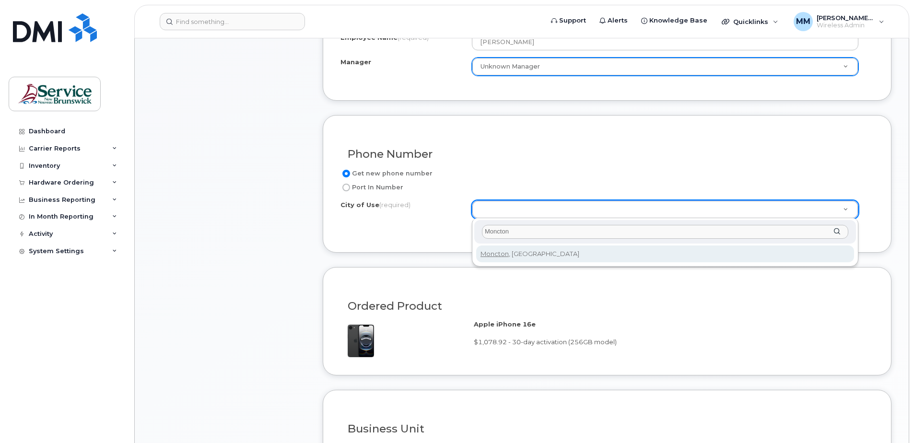
type input "Moncton"
type input "1817"
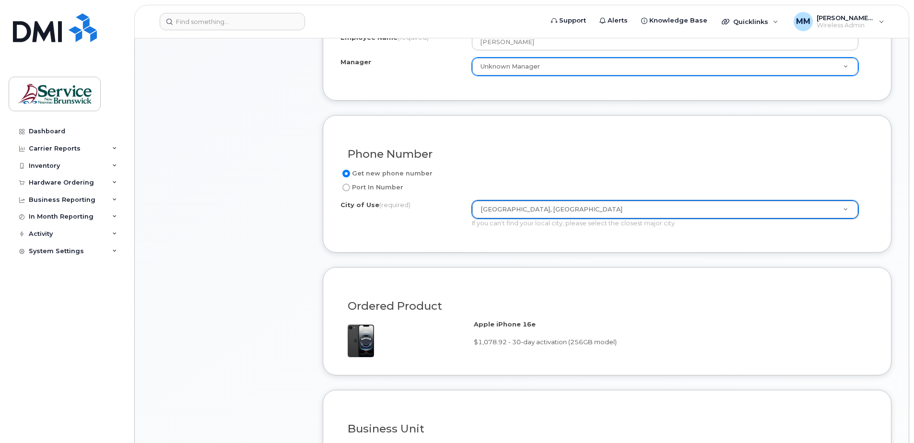
click at [497, 261] on form "Existing User Additional cost to upgrading the device Selected device is Eligib…" at bounding box center [607, 262] width 569 height 564
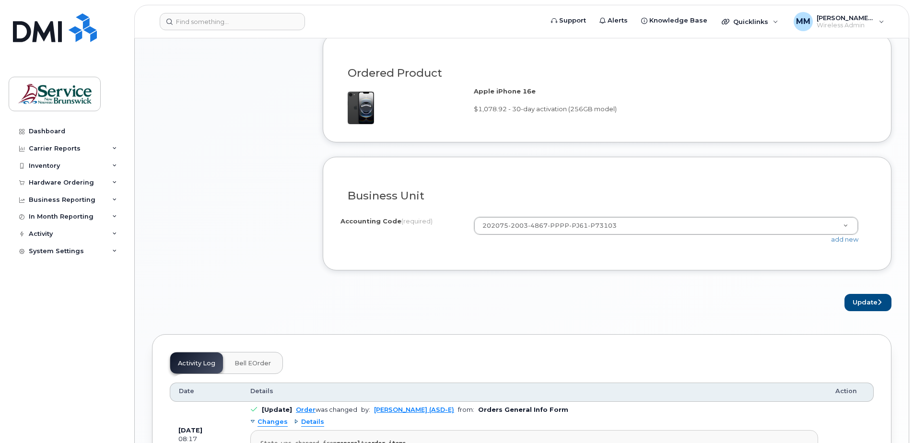
scroll to position [623, 0]
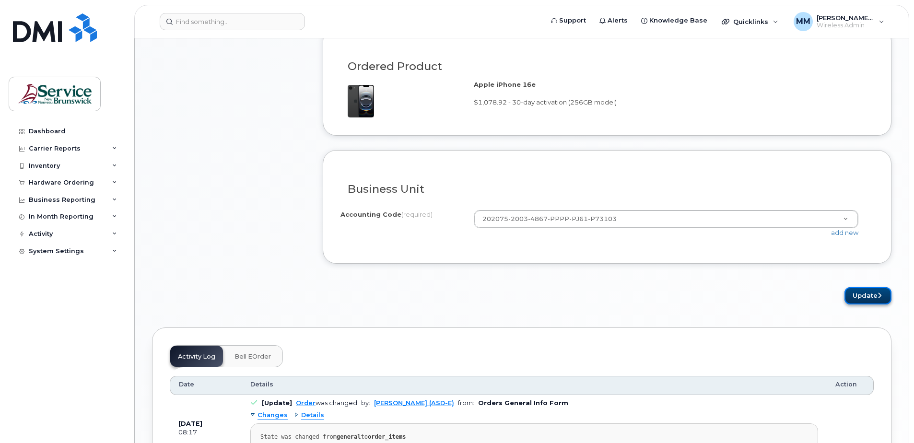
click at [870, 295] on button "Update" at bounding box center [867, 296] width 47 height 18
click at [600, 177] on div "Business Unit" at bounding box center [606, 185] width 533 height 35
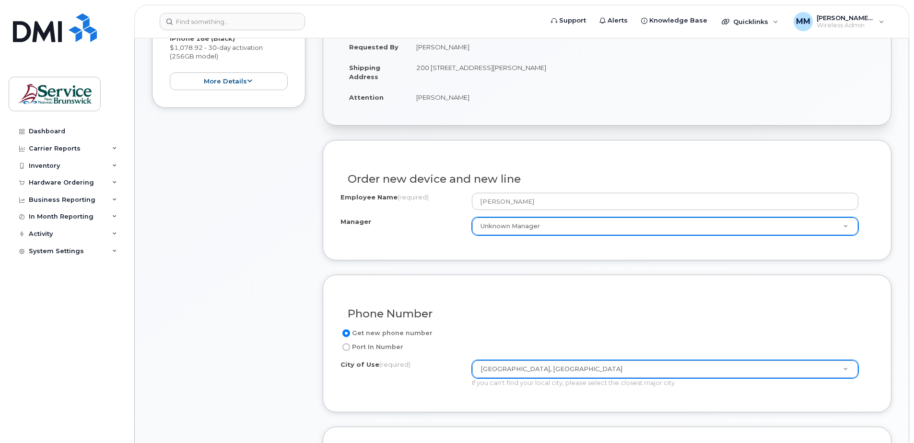
scroll to position [240, 0]
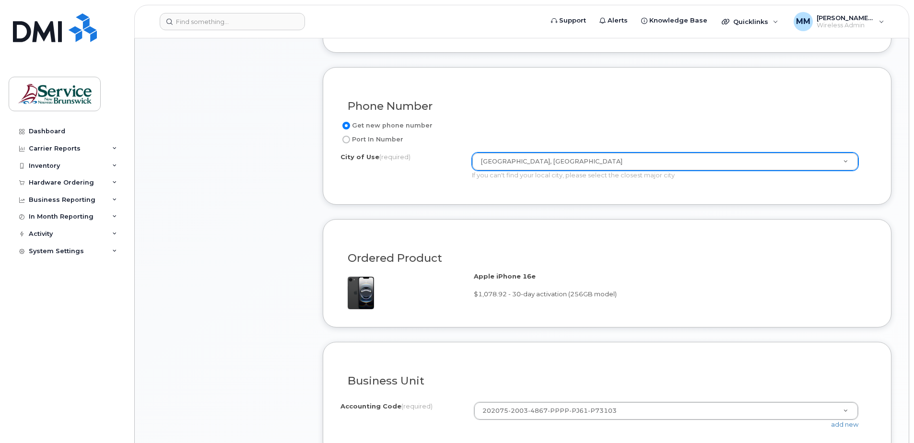
scroll to position [479, 0]
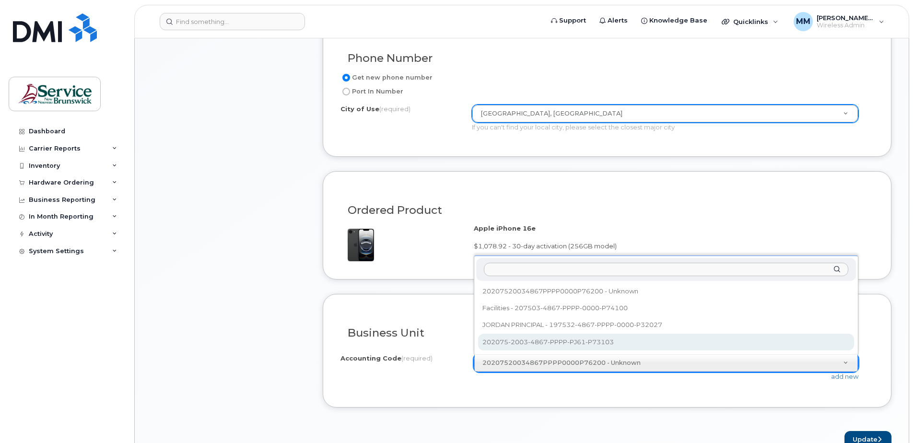
select select "202075-2003-4867-PPPP-PJ61-P73103"
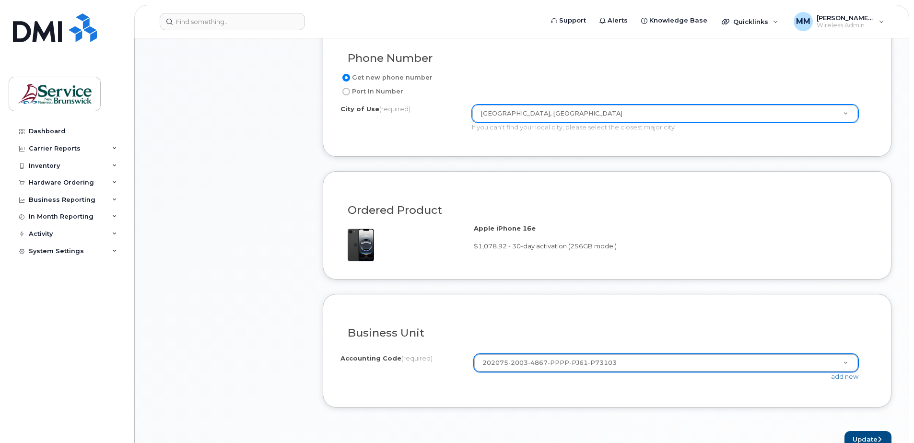
click at [578, 419] on form "Existing User Additional cost to upgrading the device Selected device is Eligib…" at bounding box center [607, 166] width 569 height 564
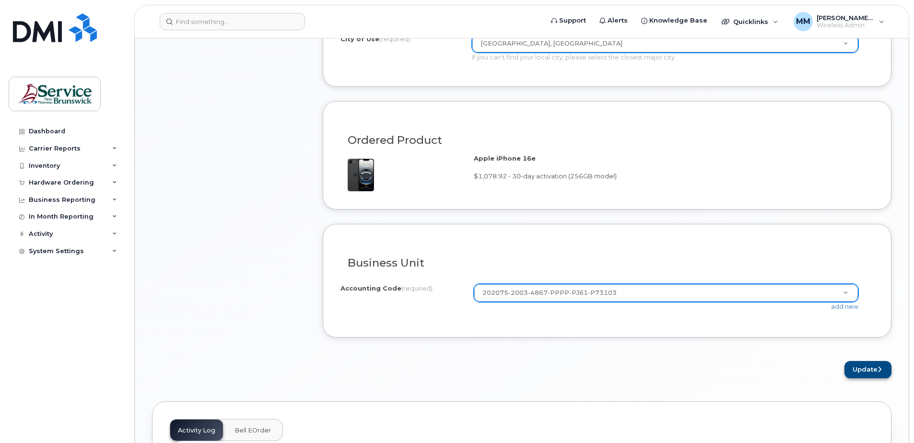
scroll to position [527, 0]
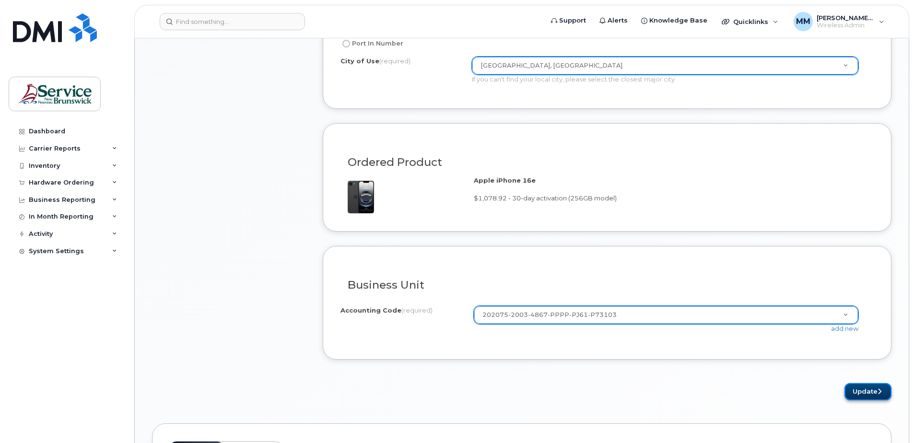
click at [867, 392] on button "Update" at bounding box center [867, 392] width 47 height 18
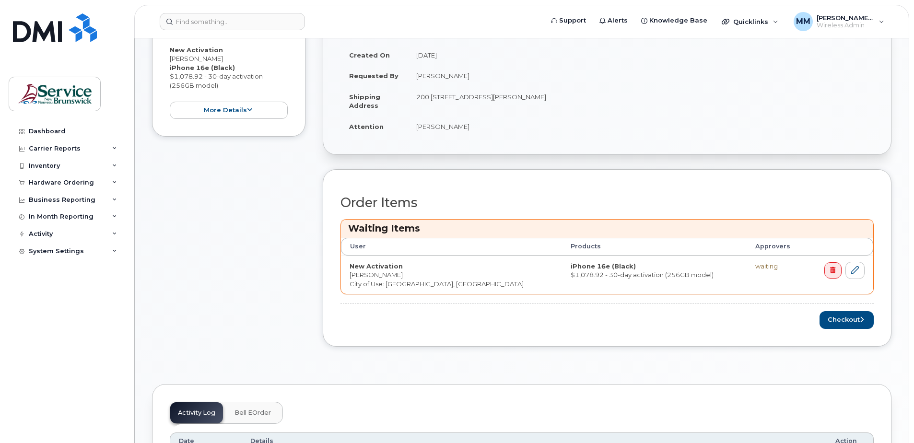
scroll to position [240, 0]
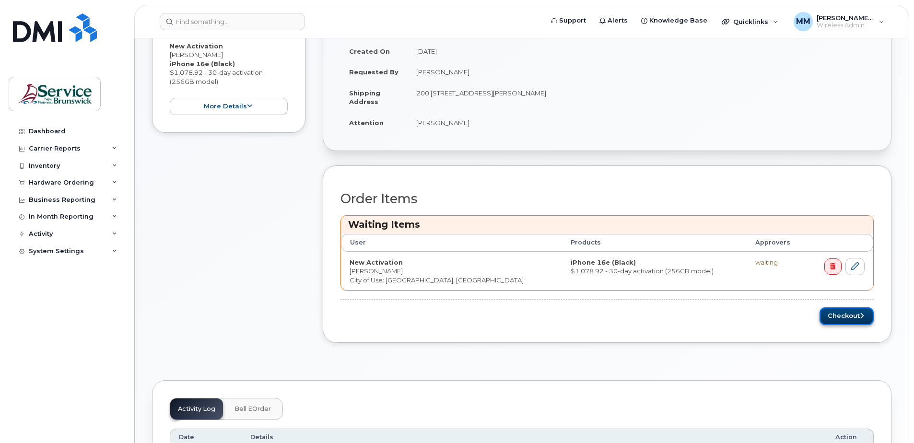
click at [860, 315] on icon "submit" at bounding box center [862, 316] width 4 height 6
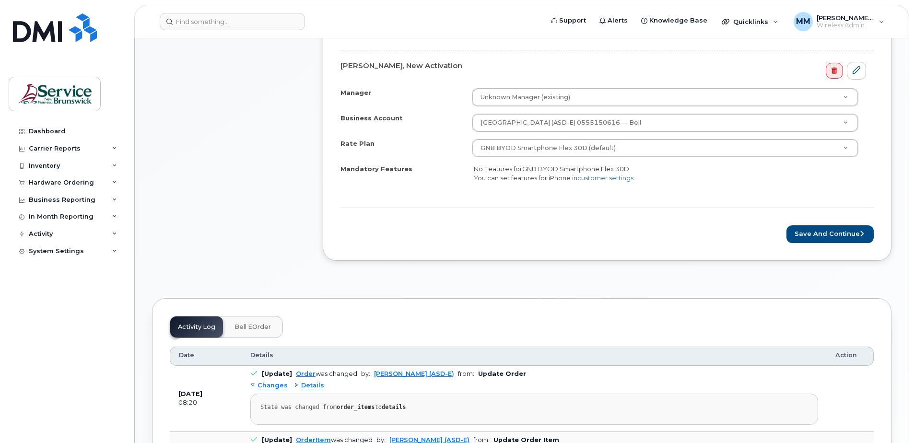
scroll to position [336, 0]
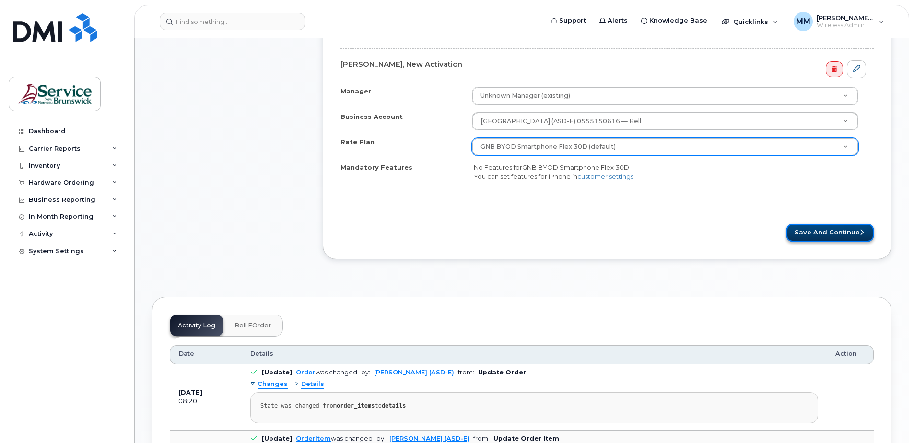
click at [815, 232] on button "Save and Continue" at bounding box center [829, 233] width 87 height 18
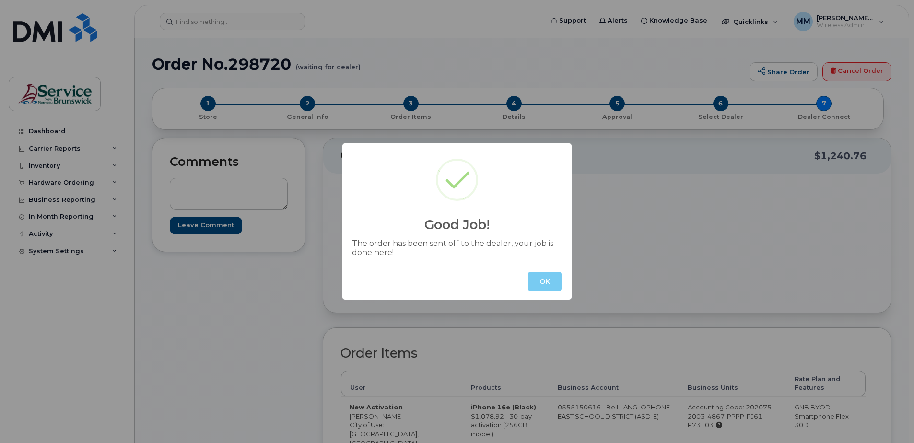
click at [544, 278] on button "OK" at bounding box center [545, 281] width 34 height 19
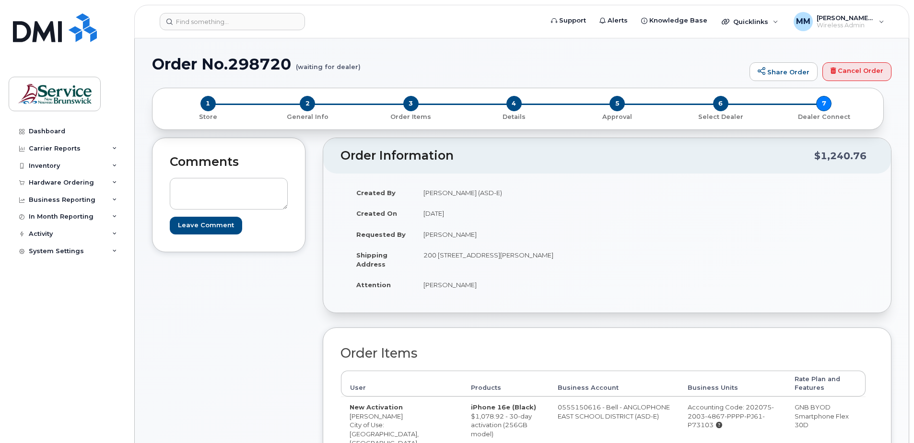
click at [255, 306] on div "Comments Leave Comment" at bounding box center [228, 353] width 153 height 430
drag, startPoint x: 46, startPoint y: 128, endPoint x: 136, endPoint y: 163, distance: 96.4
click at [46, 128] on div "Dashboard" at bounding box center [47, 132] width 36 height 8
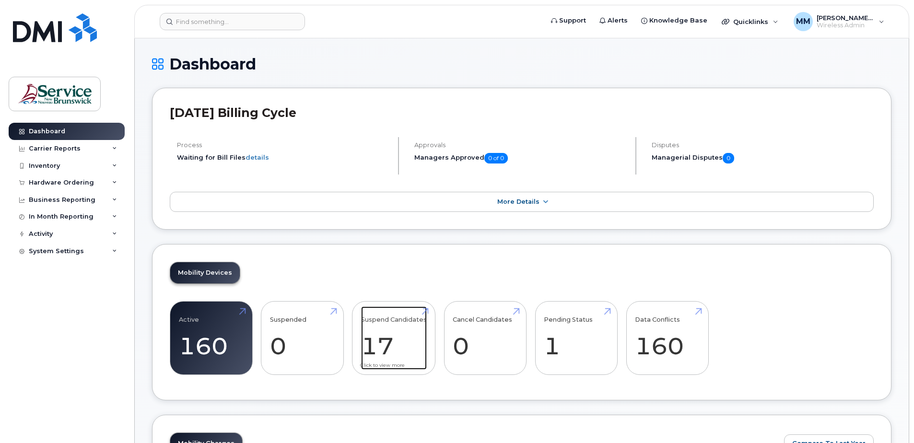
click at [381, 339] on link "Suspend Candidates 17" at bounding box center [394, 337] width 66 height 63
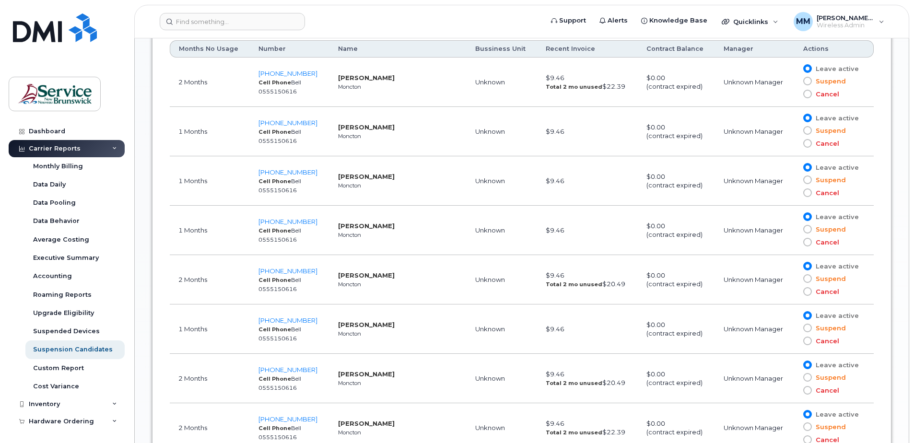
scroll to position [453, 0]
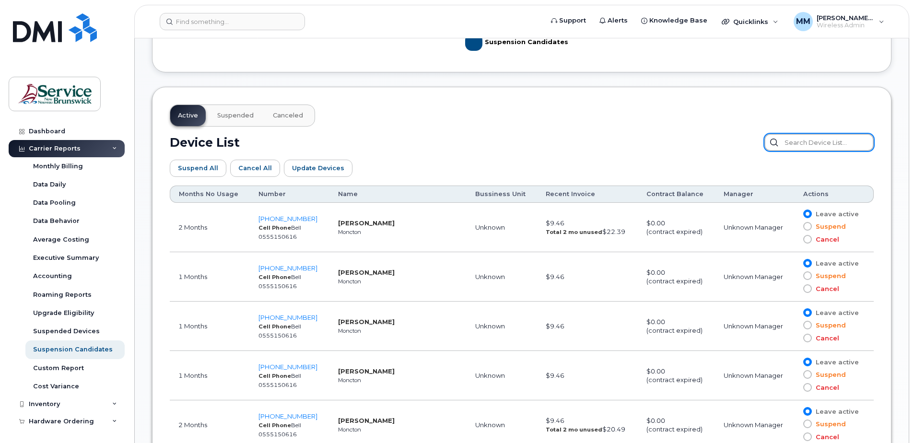
click at [842, 144] on input "text" at bounding box center [818, 142] width 109 height 17
type input "nowl"
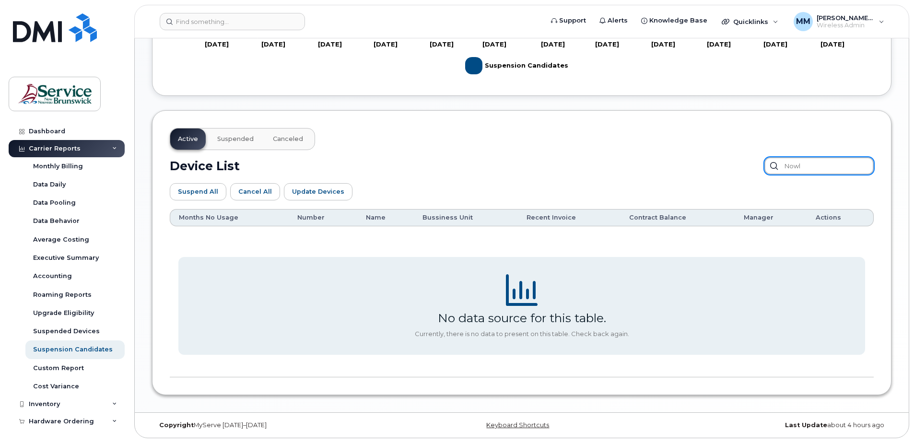
scroll to position [430, 0]
drag, startPoint x: 826, startPoint y: 166, endPoint x: 779, endPoint y: 163, distance: 47.1
click at [789, 163] on input "nowl" at bounding box center [818, 165] width 109 height 17
type input "q"
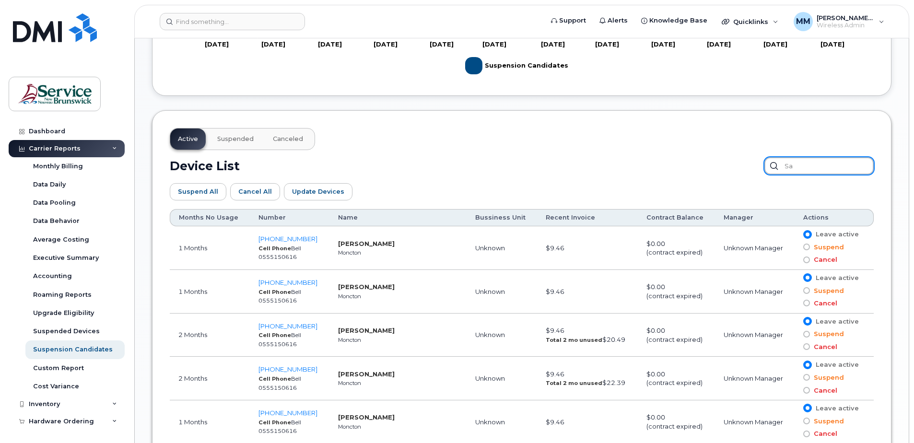
scroll to position [366, 0]
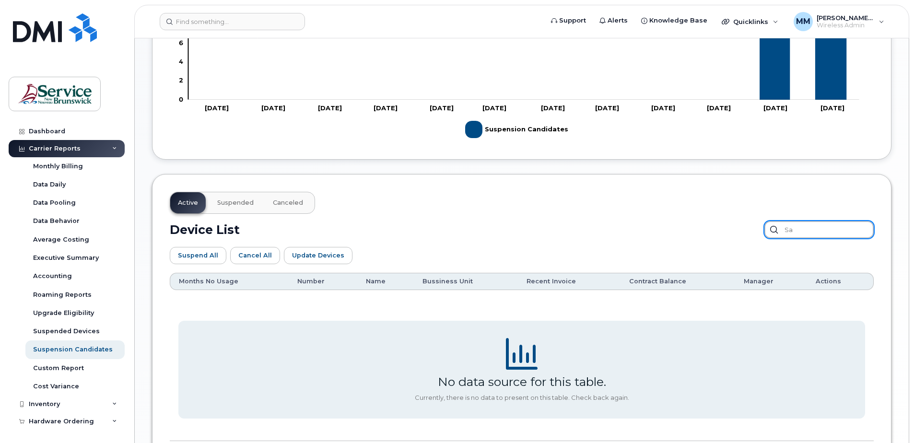
type input "s"
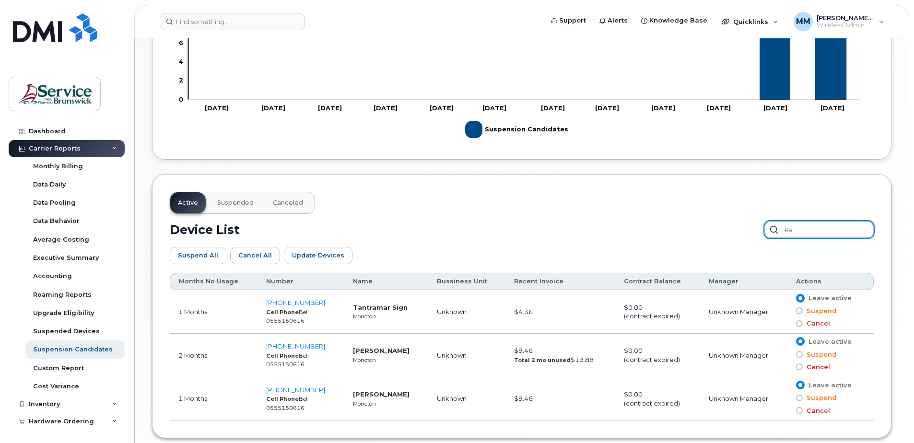
type input "r"
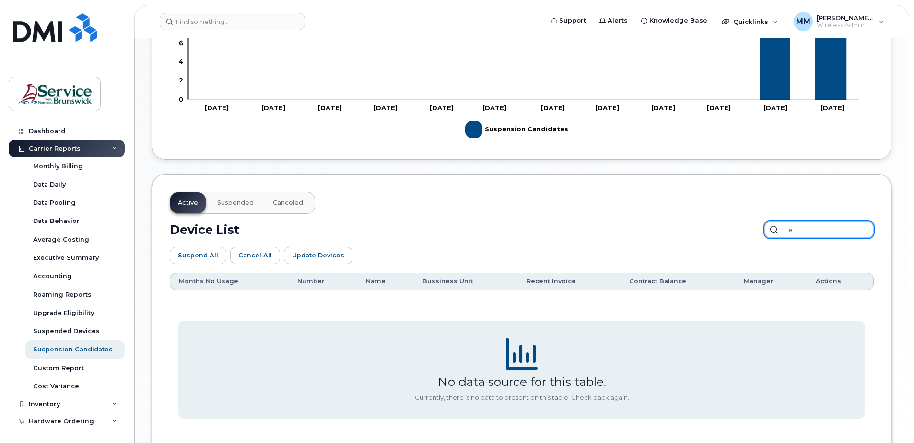
type input "f"
type input "e"
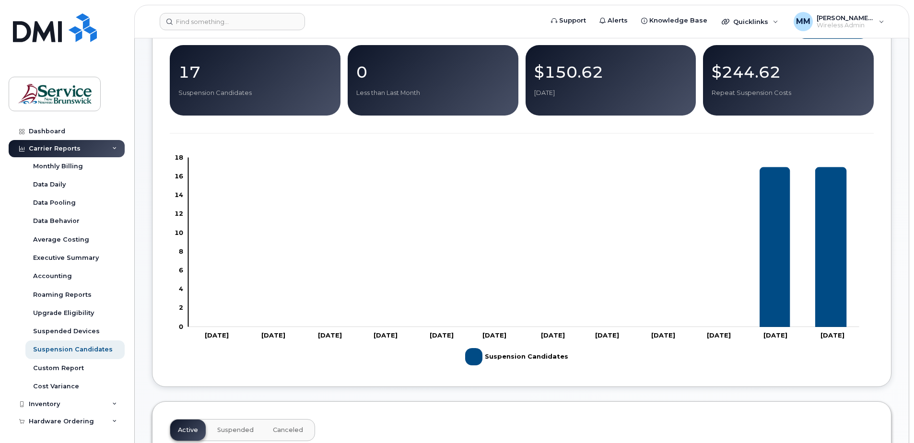
scroll to position [144, 0]
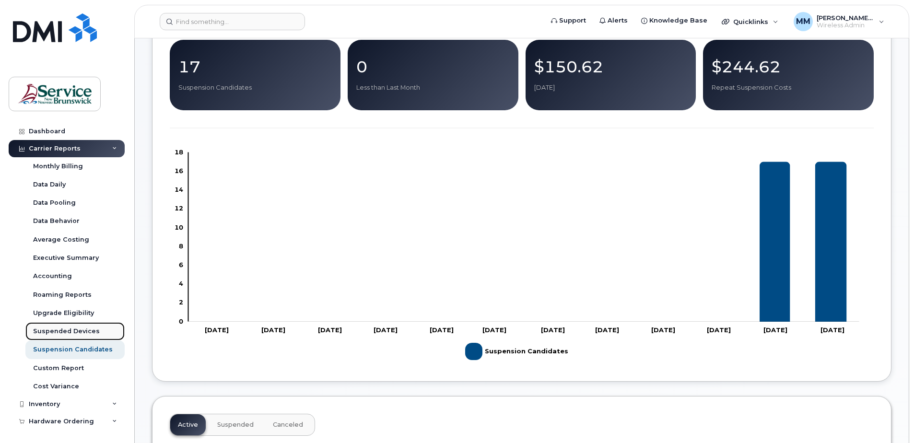
click at [79, 329] on div "Suspended Devices" at bounding box center [66, 331] width 67 height 9
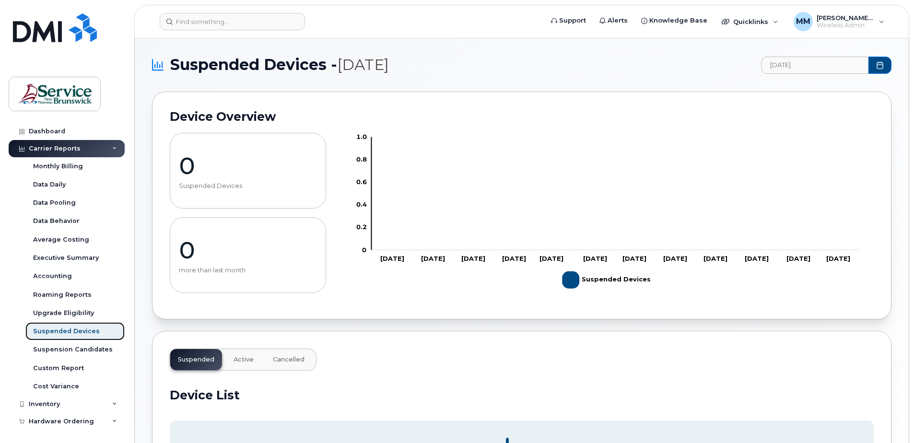
scroll to position [69, 0]
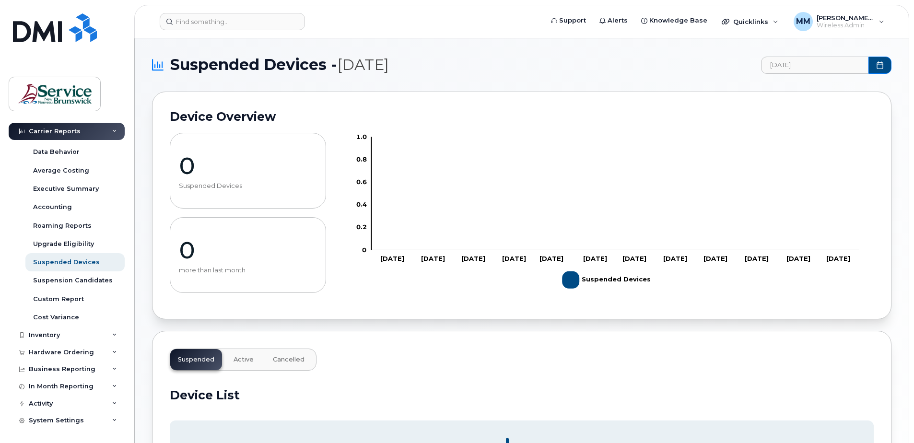
click at [282, 360] on span "Cancelled" at bounding box center [289, 360] width 32 height 8
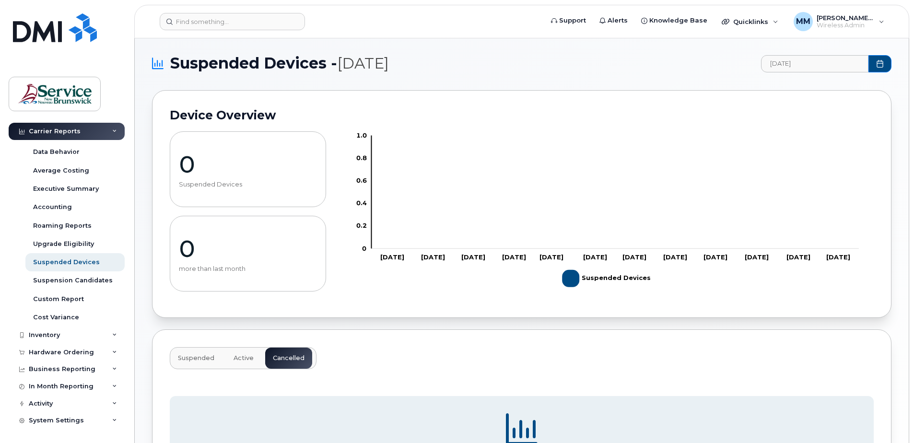
scroll to position [0, 0]
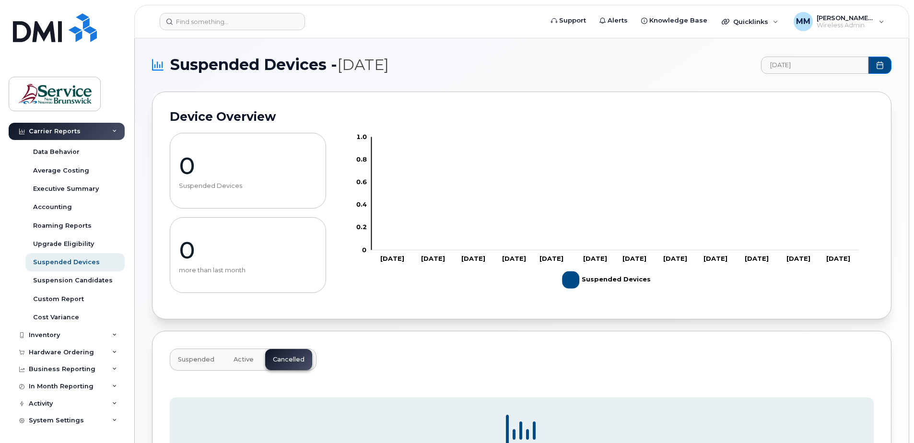
click at [112, 129] on icon at bounding box center [114, 131] width 5 height 5
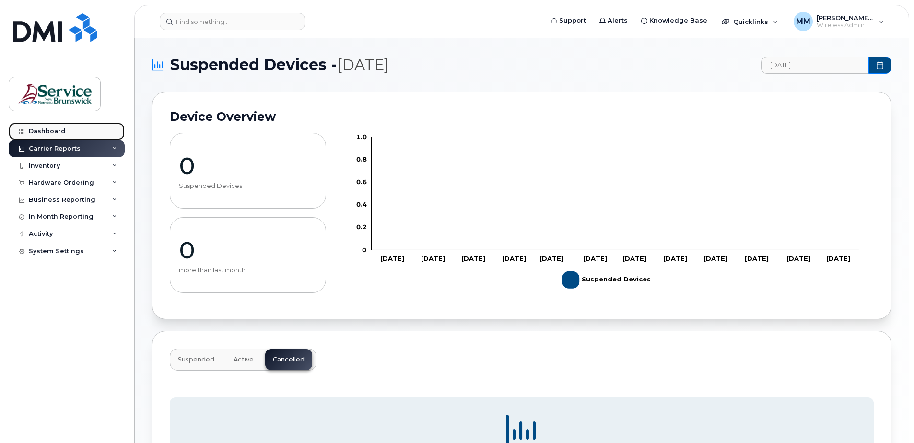
click at [85, 132] on link "Dashboard" at bounding box center [67, 131] width 116 height 17
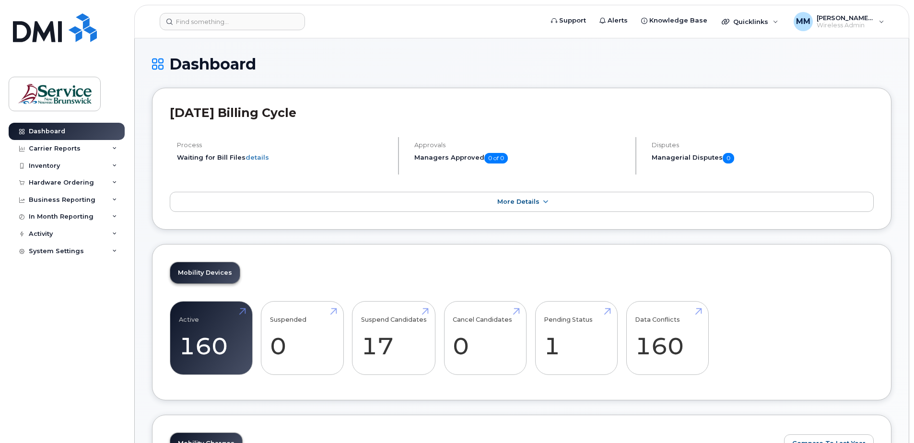
click at [361, 264] on div "Mobility Devices Active 160 Suspended 0 Suspend Candidates 17 Cancel Candidates…" at bounding box center [521, 322] width 739 height 157
drag, startPoint x: 558, startPoint y: 345, endPoint x: 574, endPoint y: 361, distance: 22.7
click at [558, 345] on link "Pending Status 1" at bounding box center [576, 337] width 65 height 63
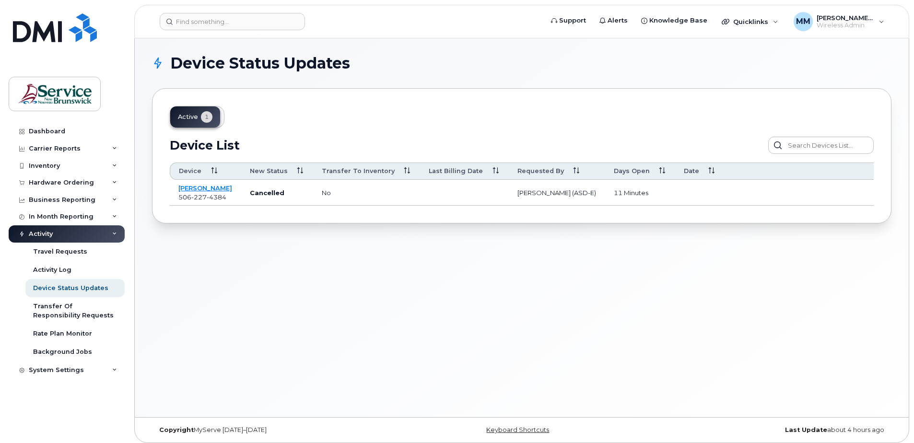
click at [570, 332] on div "Device Status Updates Active 1 Device List Confirm Request Resend Notifications…" at bounding box center [522, 227] width 774 height 379
click at [55, 132] on div "Dashboard" at bounding box center [47, 132] width 36 height 8
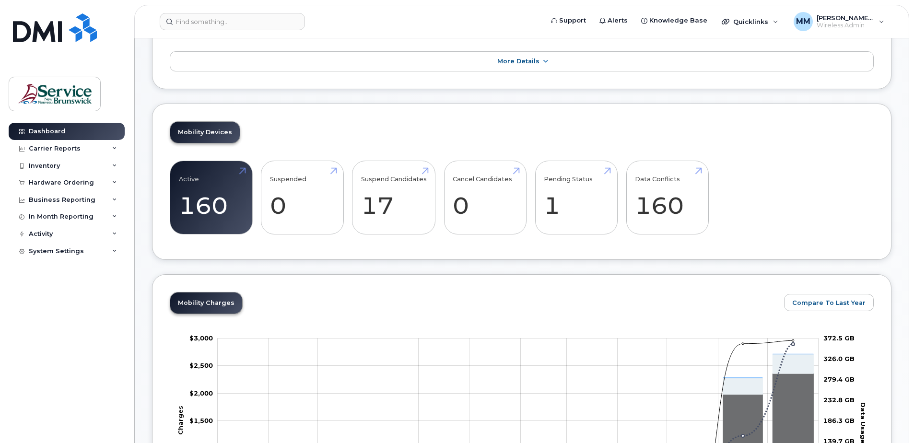
scroll to position [144, 0]
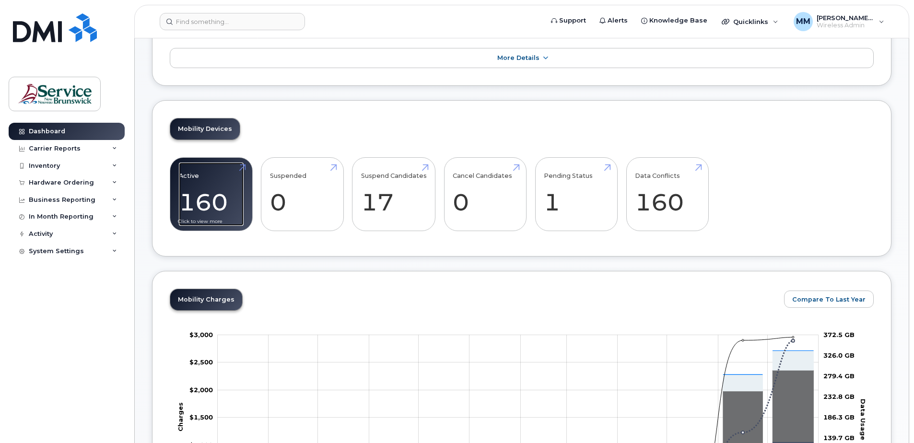
click at [221, 204] on link "Active 160" at bounding box center [211, 194] width 65 height 63
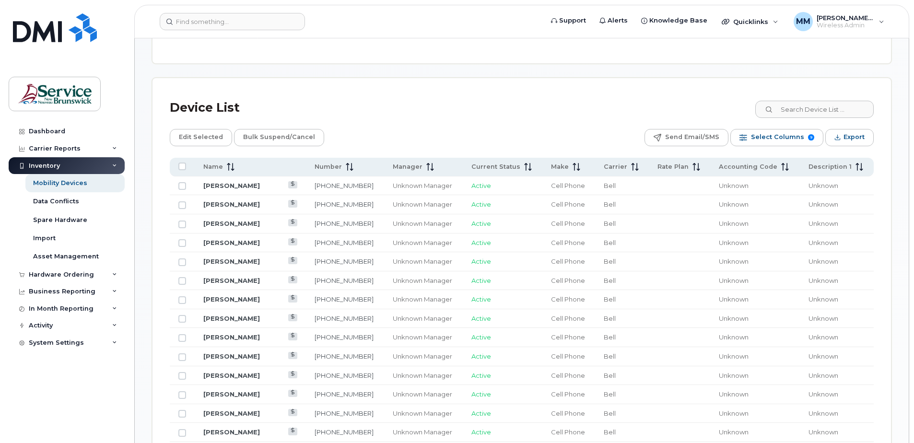
scroll to position [383, 0]
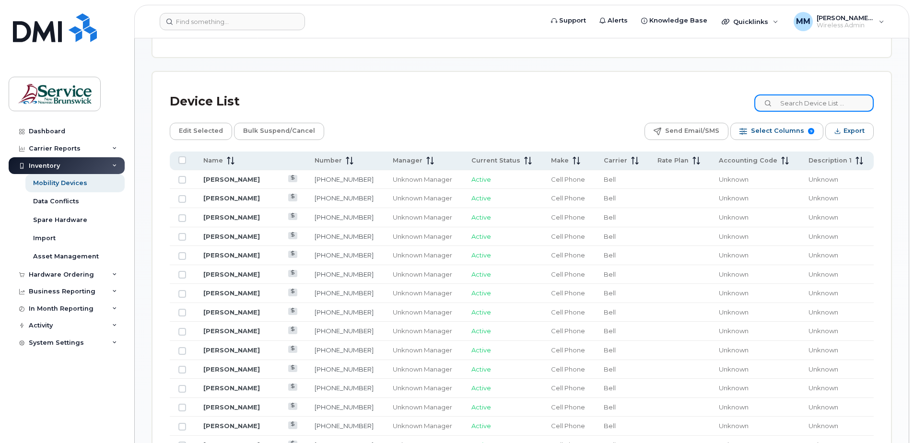
click at [823, 104] on input at bounding box center [813, 102] width 119 height 17
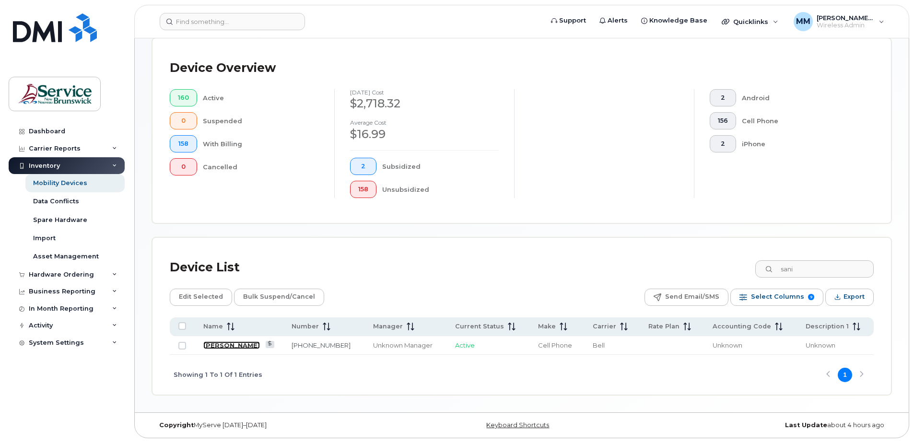
click at [214, 344] on link "Sam Sanipass" at bounding box center [231, 345] width 57 height 8
drag, startPoint x: 812, startPoint y: 270, endPoint x: 788, endPoint y: 267, distance: 23.6
click at [788, 267] on input "sani" at bounding box center [813, 268] width 119 height 17
click at [233, 346] on link "Jeremy Quiring" at bounding box center [231, 345] width 57 height 8
drag, startPoint x: 828, startPoint y: 268, endPoint x: 729, endPoint y: 258, distance: 100.3
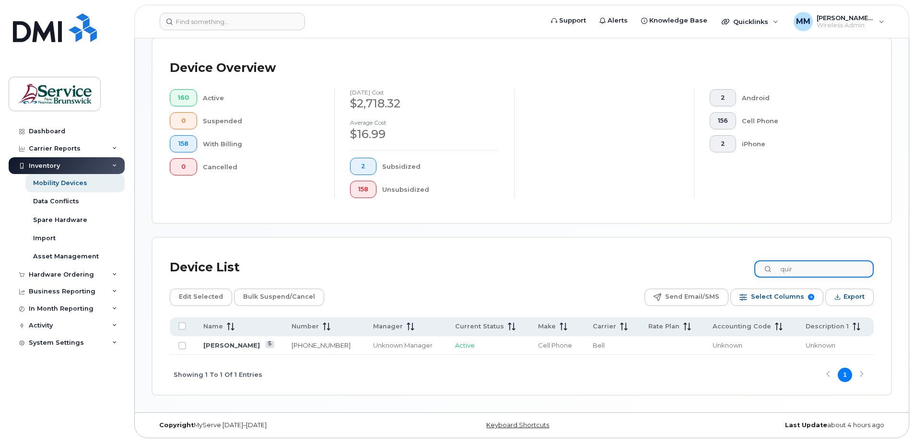
click at [729, 258] on div "Device List quir" at bounding box center [522, 267] width 704 height 25
click at [232, 345] on link "Elizabeth Nowlan" at bounding box center [231, 345] width 57 height 8
drag, startPoint x: 837, startPoint y: 268, endPoint x: 724, endPoint y: 265, distance: 113.2
click at [728, 265] on div "Device List owlan" at bounding box center [522, 267] width 704 height 25
type input "terry"
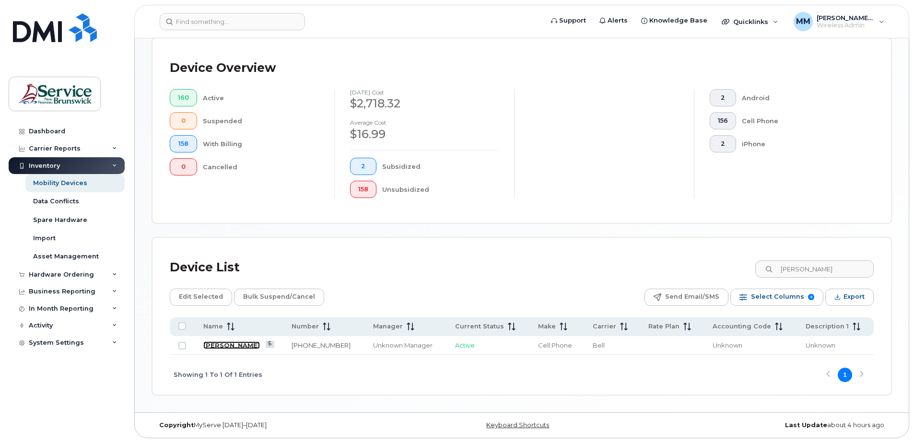
click at [227, 345] on link "Trevor Terry" at bounding box center [231, 345] width 57 height 8
click at [812, 268] on input "terry" at bounding box center [813, 268] width 119 height 17
drag, startPoint x: 821, startPoint y: 266, endPoint x: 695, endPoint y: 249, distance: 126.7
click at [695, 249] on div "Device List terry Edit Selected Bulk Suspend/Cancel Send Email/SMS Select Colum…" at bounding box center [521, 316] width 738 height 157
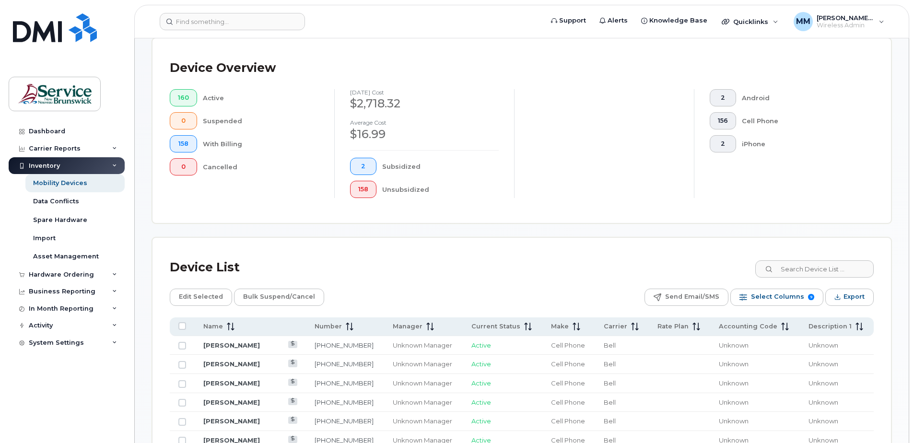
click at [808, 273] on input at bounding box center [813, 268] width 119 height 17
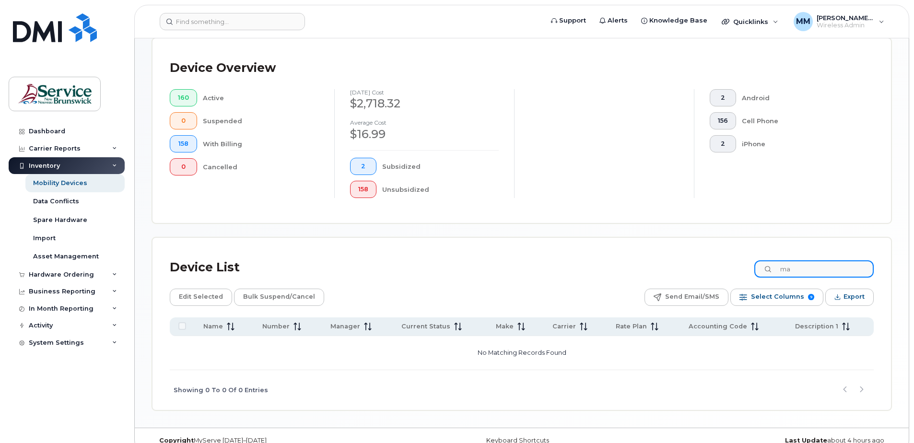
type input "m"
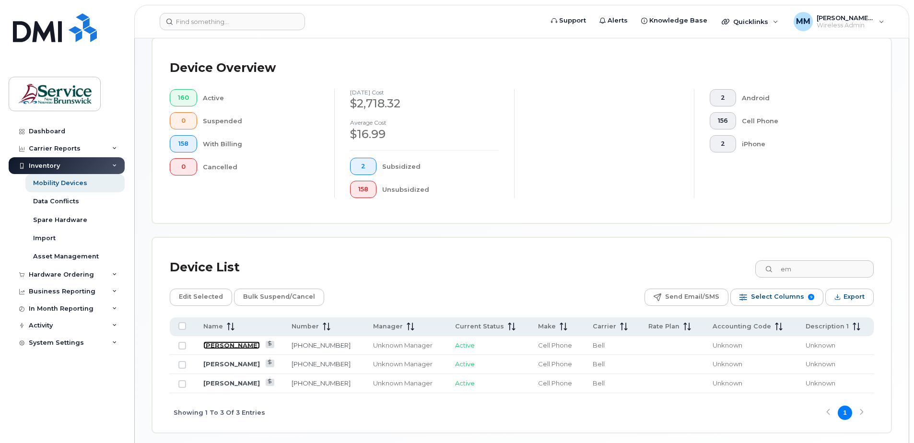
click at [215, 347] on link "Em Mcfadyen" at bounding box center [231, 345] width 57 height 8
drag, startPoint x: 813, startPoint y: 267, endPoint x: 792, endPoint y: 264, distance: 21.8
click at [792, 264] on input "em" at bounding box center [813, 268] width 119 height 17
type input "e"
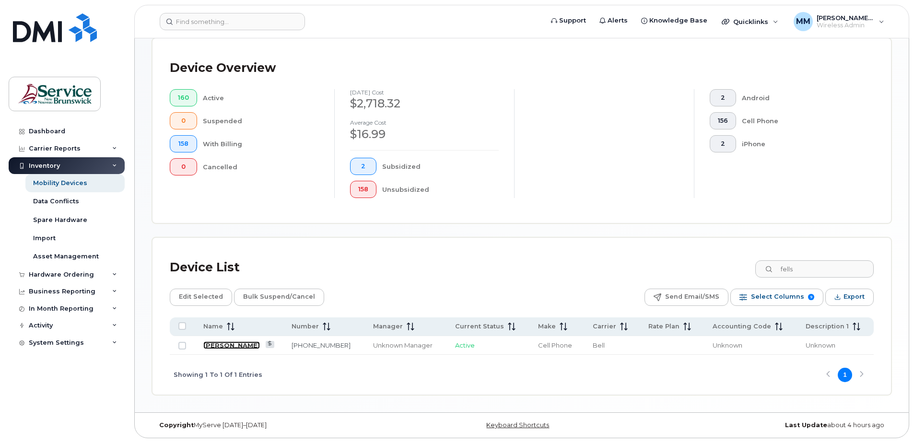
click at [235, 346] on link "Nathaniel Fells" at bounding box center [231, 345] width 57 height 8
drag, startPoint x: 747, startPoint y: 269, endPoint x: 726, endPoint y: 268, distance: 20.6
click at [726, 268] on div "Device List fells" at bounding box center [522, 267] width 704 height 25
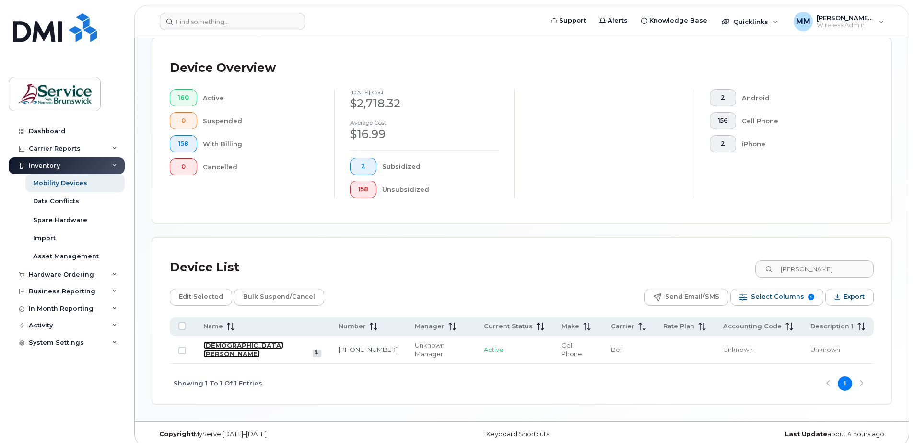
click at [249, 343] on link "Kristen Hogenbirk" at bounding box center [243, 349] width 80 height 17
drag, startPoint x: 813, startPoint y: 272, endPoint x: 697, endPoint y: 264, distance: 117.3
click at [697, 264] on div "Device List hoge" at bounding box center [522, 267] width 704 height 25
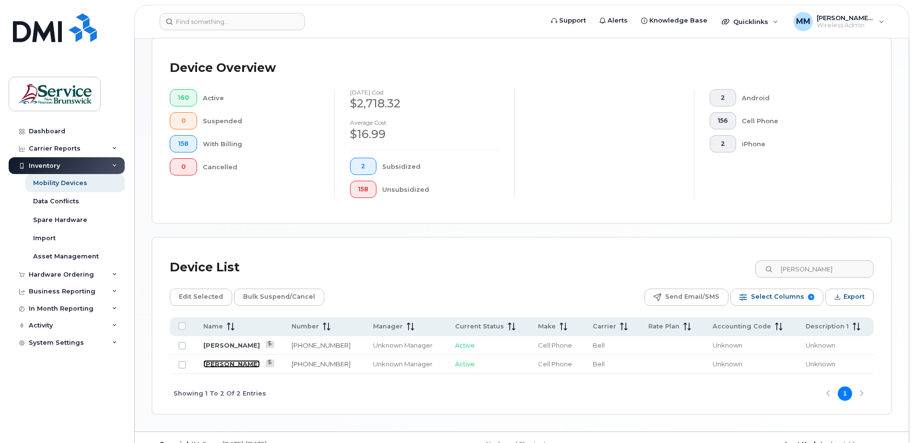
click at [224, 363] on link "Kelly Roth" at bounding box center [231, 364] width 57 height 8
drag, startPoint x: 814, startPoint y: 263, endPoint x: 746, endPoint y: 261, distance: 67.6
click at [751, 262] on div "Device List roth" at bounding box center [522, 267] width 704 height 25
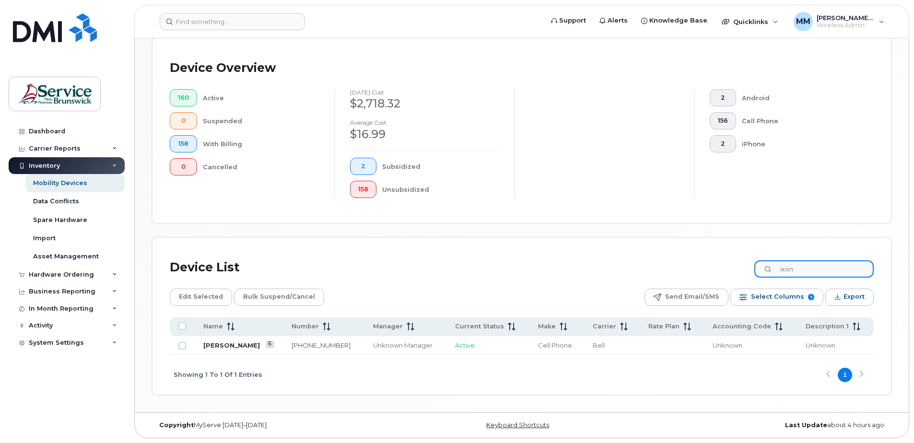
type input "ixon"
click at [231, 344] on link "Raven Nixon" at bounding box center [231, 345] width 57 height 8
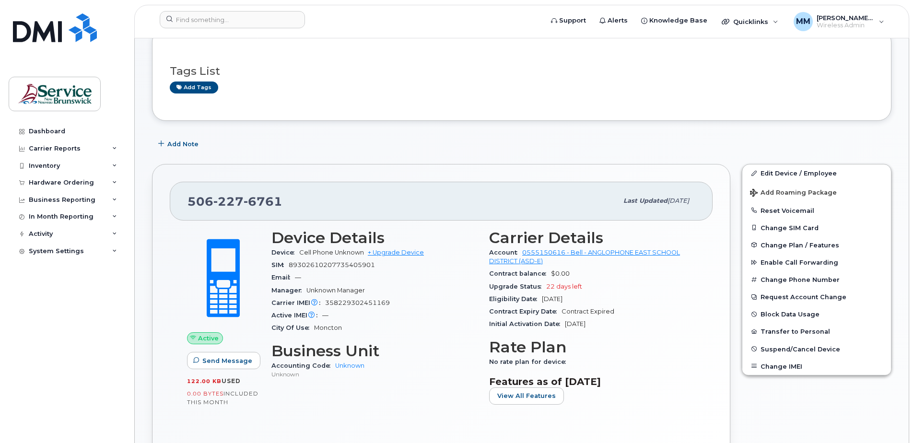
scroll to position [144, 0]
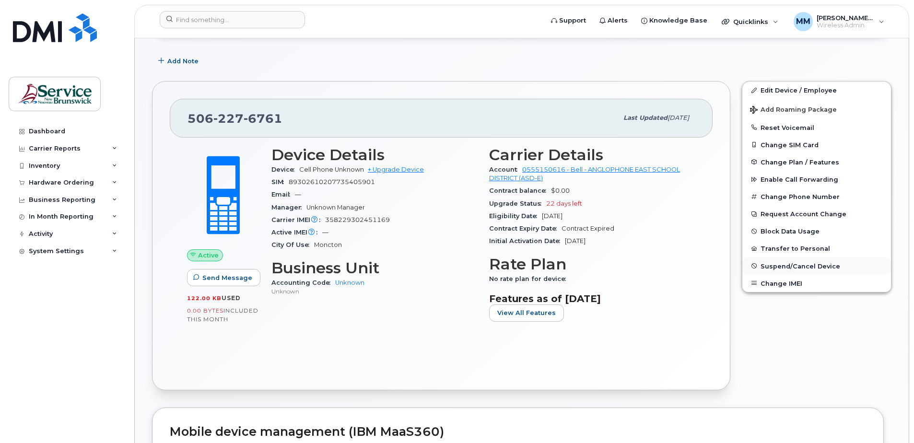
click at [782, 260] on button "Suspend/Cancel Device" at bounding box center [816, 265] width 149 height 17
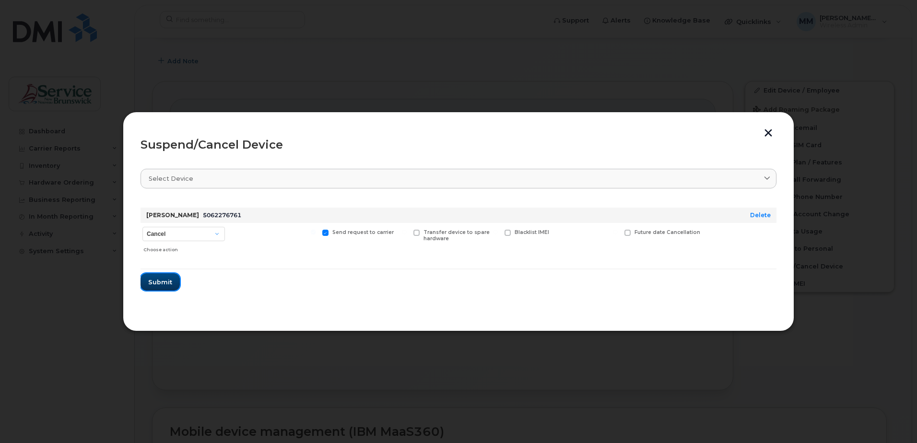
click at [158, 283] on span "Submit" at bounding box center [160, 282] width 24 height 9
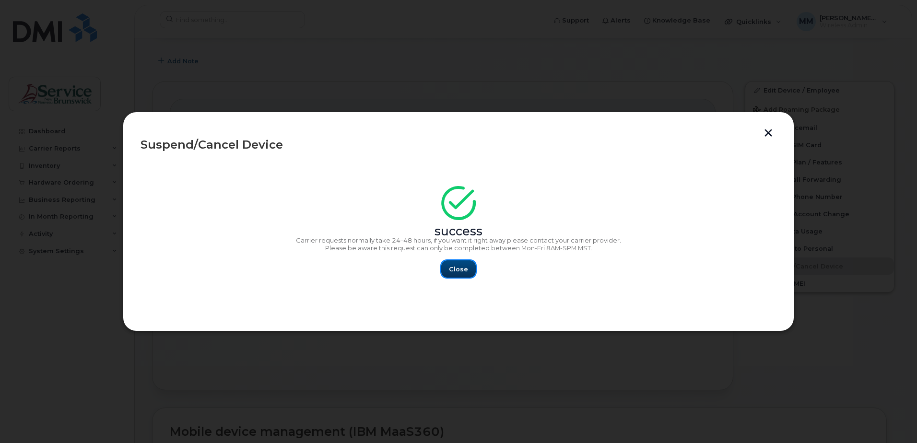
click at [455, 268] on span "Close" at bounding box center [458, 269] width 19 height 9
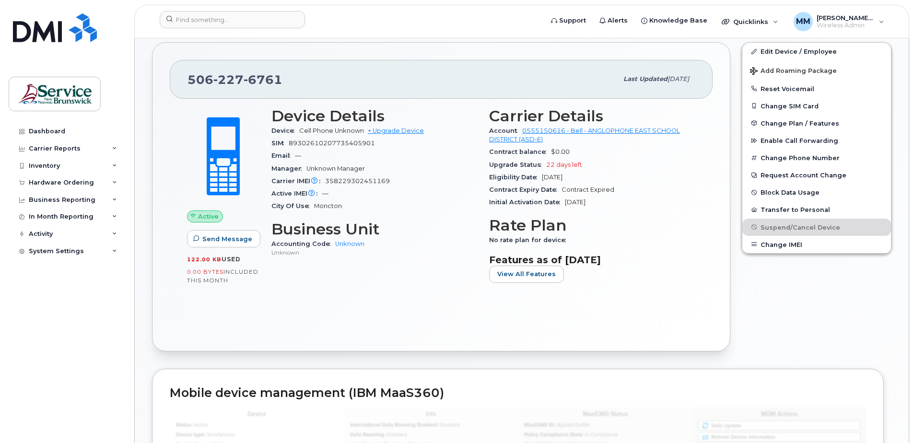
scroll to position [0, 0]
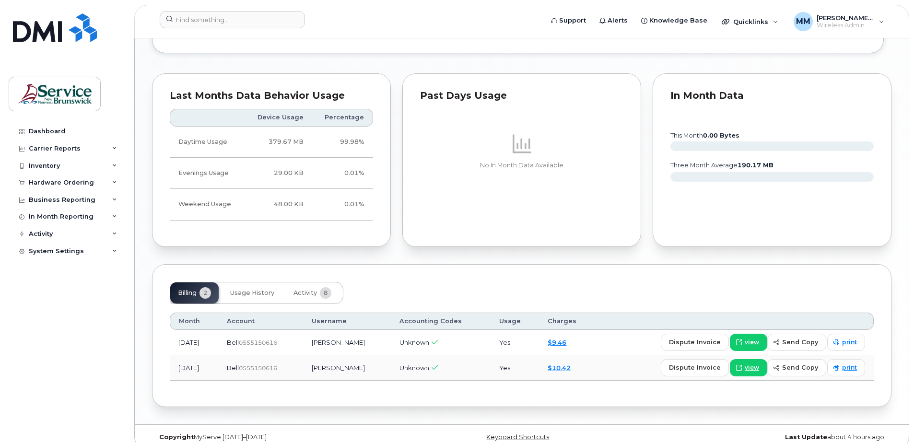
scroll to position [662, 0]
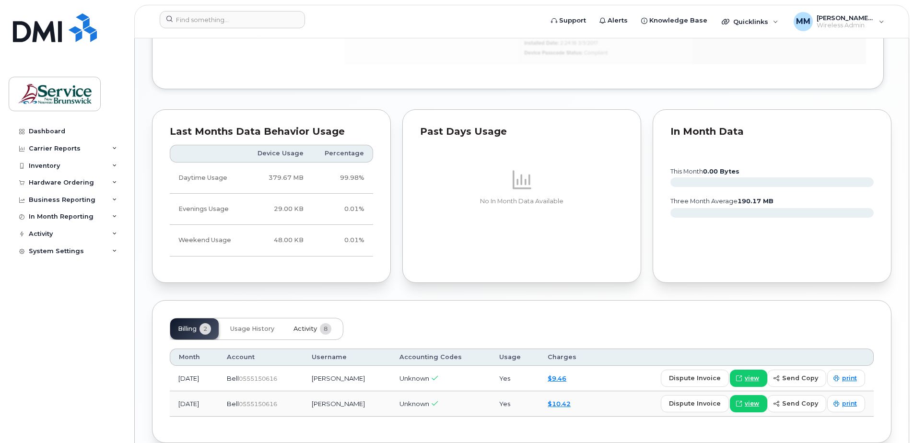
click at [310, 328] on span "Activity" at bounding box center [304, 329] width 23 height 8
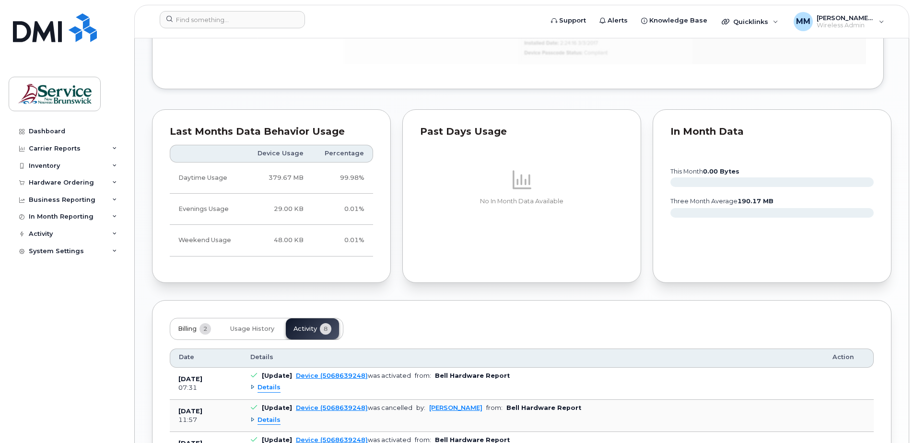
click at [193, 330] on span "Billing" at bounding box center [187, 329] width 19 height 8
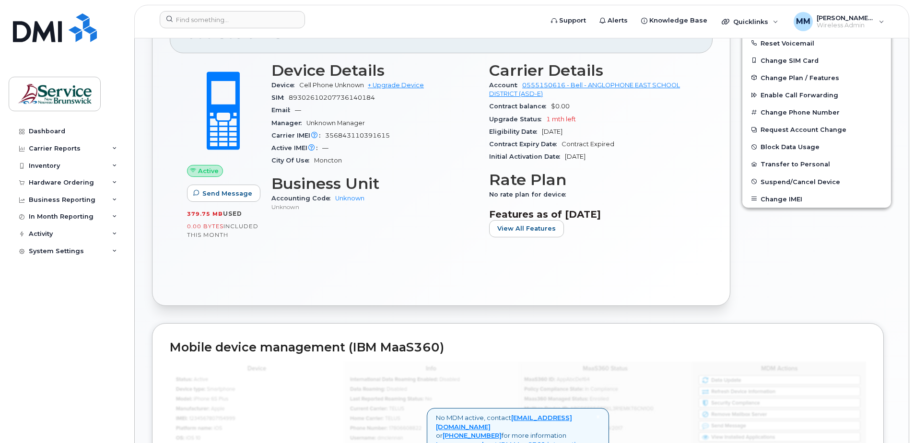
scroll to position [183, 0]
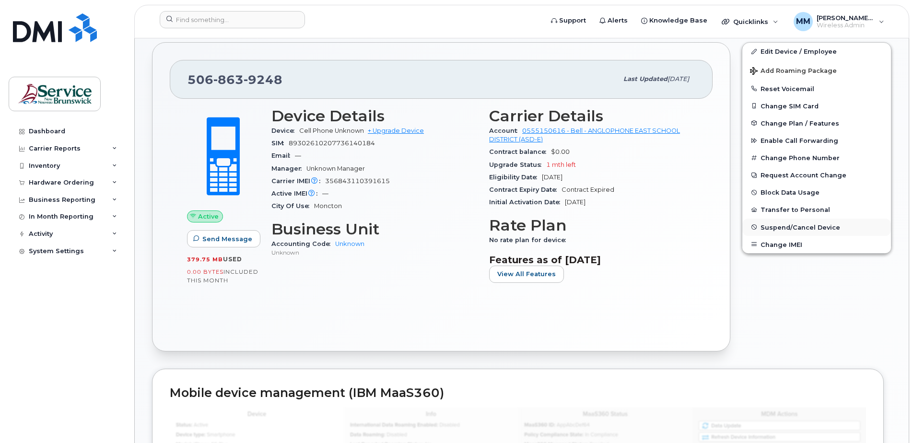
click at [805, 221] on button "Suspend/Cancel Device" at bounding box center [816, 227] width 149 height 17
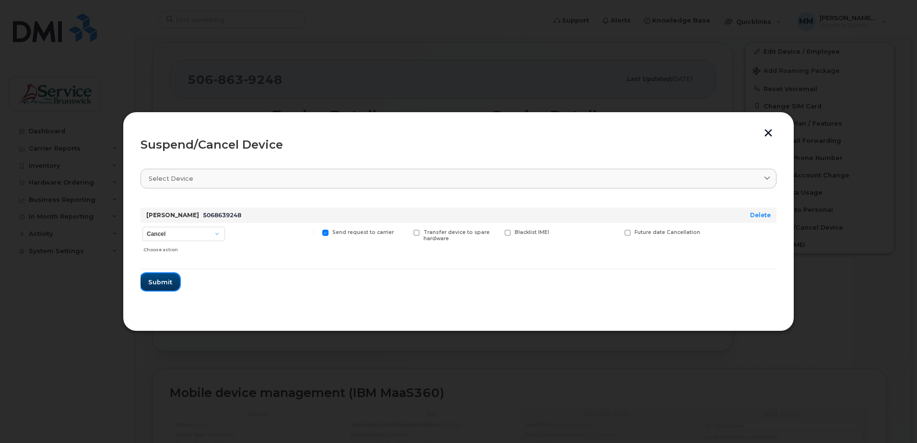
click at [154, 282] on span "Submit" at bounding box center [160, 282] width 24 height 9
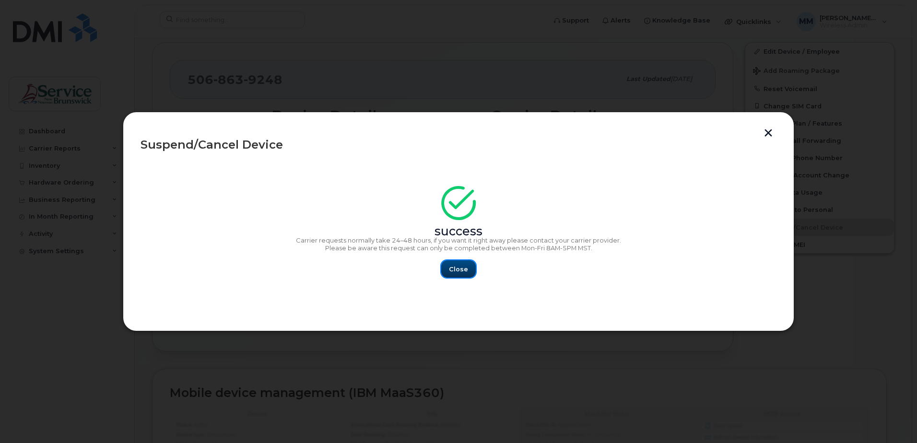
click at [455, 265] on span "Close" at bounding box center [458, 269] width 19 height 9
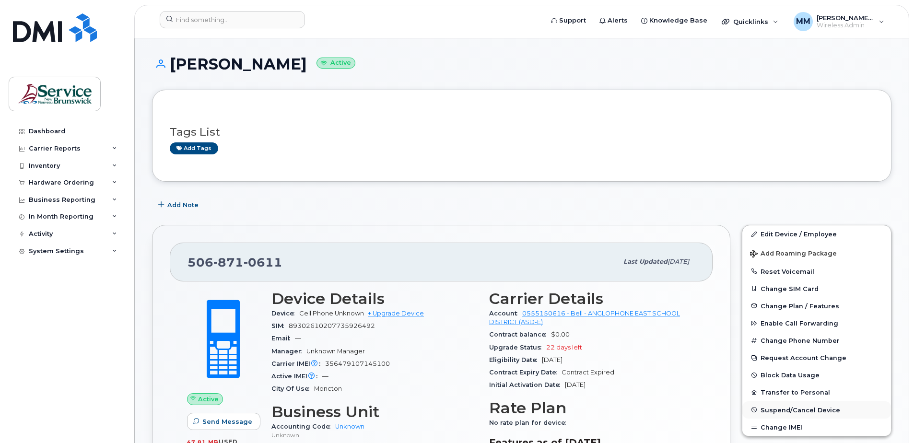
click at [820, 407] on span "Suspend/Cancel Device" at bounding box center [800, 409] width 80 height 7
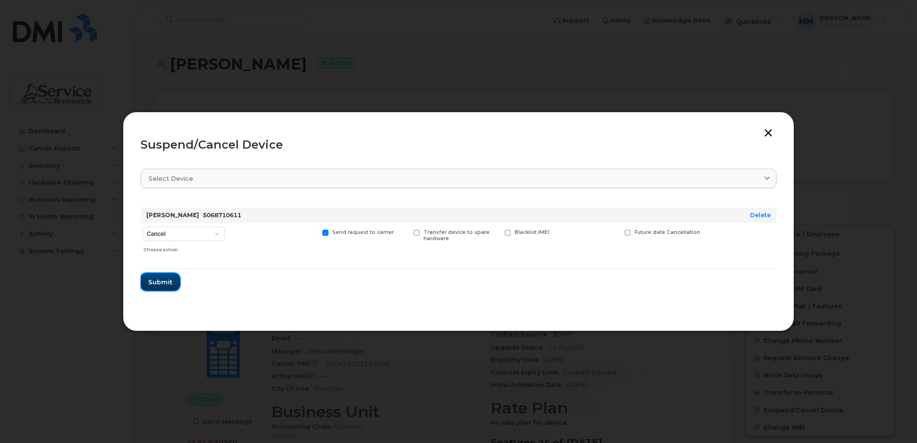
click at [157, 283] on span "Submit" at bounding box center [160, 282] width 24 height 9
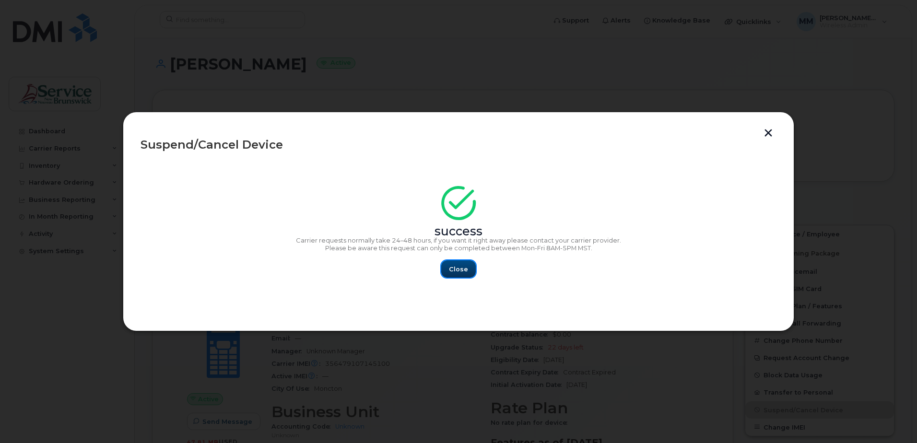
click at [453, 267] on span "Close" at bounding box center [458, 269] width 19 height 9
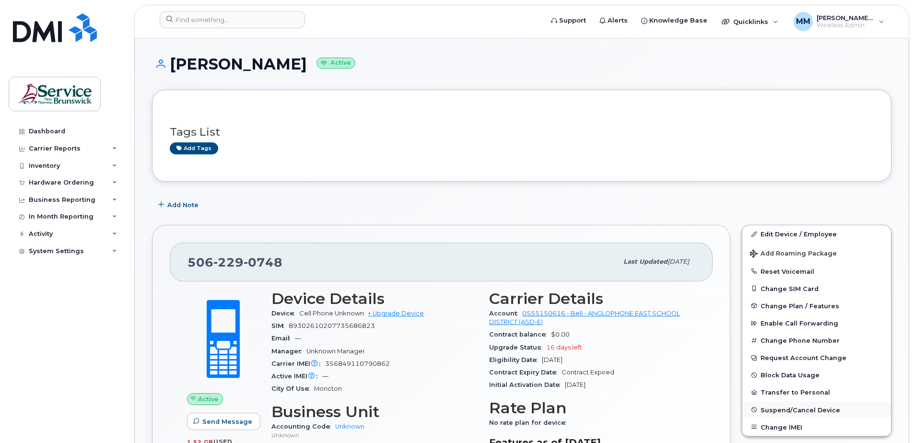
click at [825, 412] on span "Suspend/Cancel Device" at bounding box center [800, 409] width 80 height 7
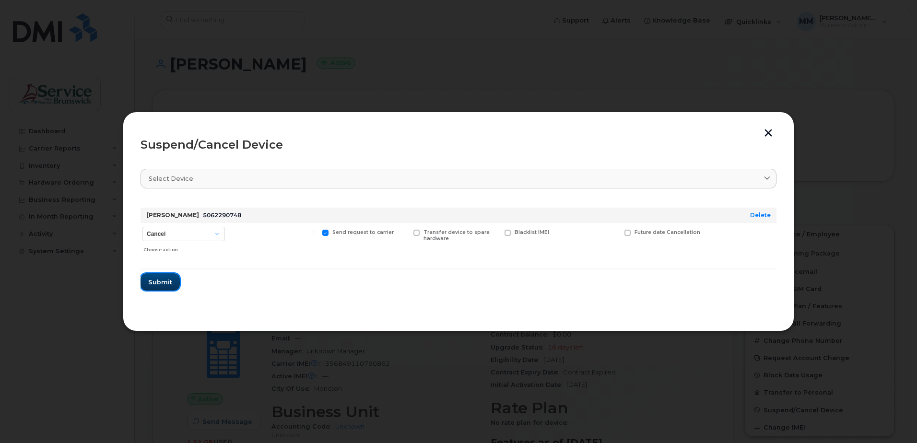
click at [149, 284] on span "Submit" at bounding box center [160, 282] width 24 height 9
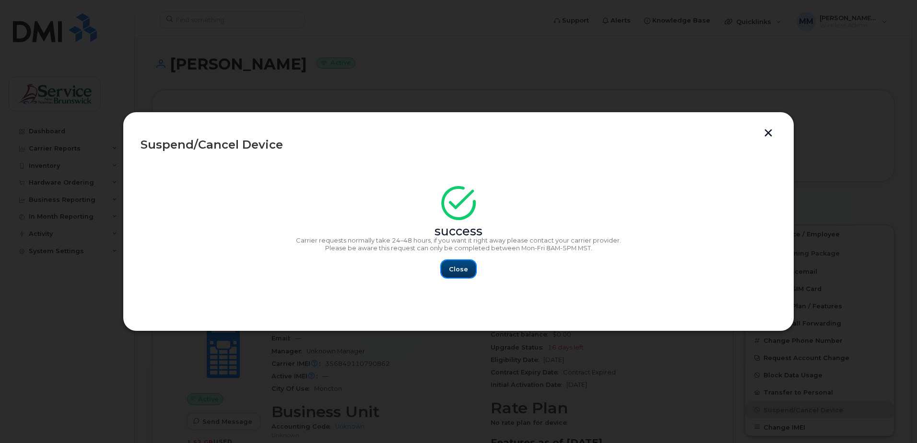
click at [471, 270] on button "Close" at bounding box center [458, 268] width 35 height 17
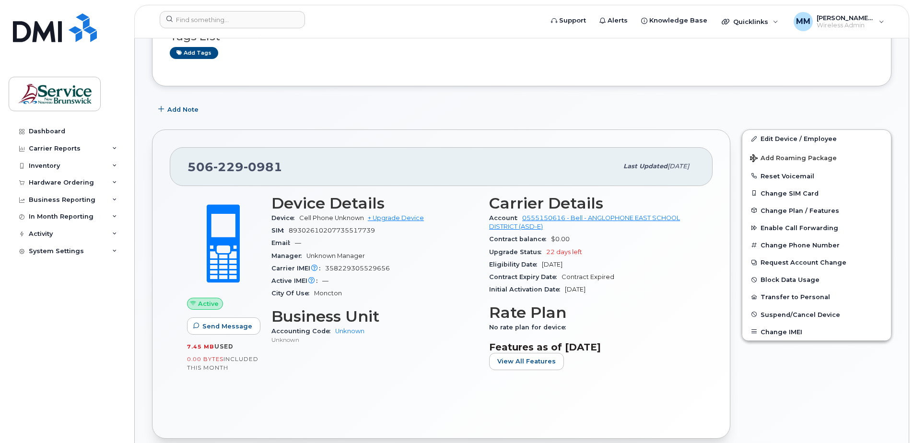
scroll to position [96, 0]
click at [773, 310] on span "Suspend/Cancel Device" at bounding box center [800, 313] width 80 height 7
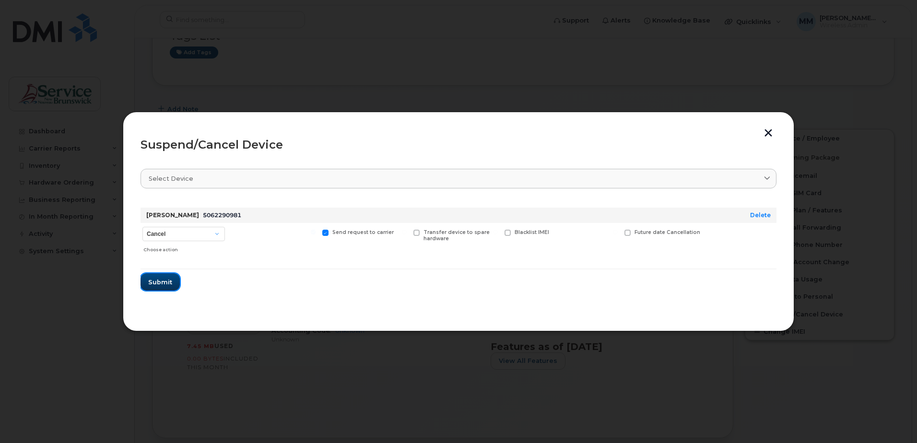
click at [168, 285] on span "Submit" at bounding box center [160, 282] width 24 height 9
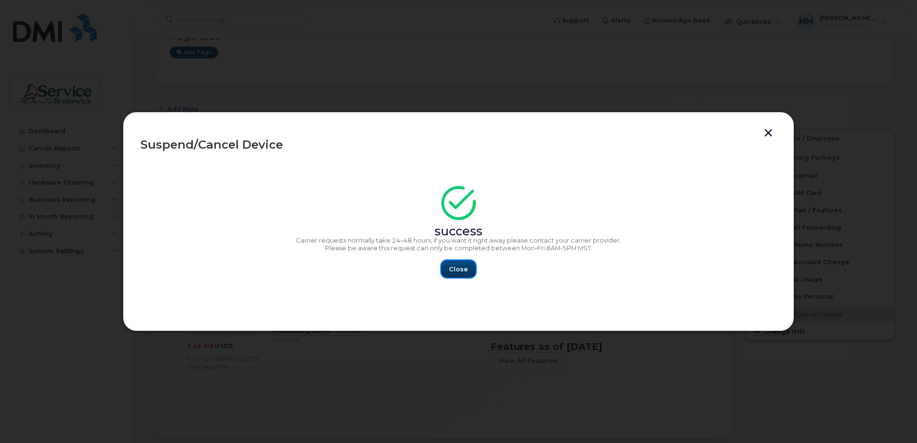
click at [456, 269] on span "Close" at bounding box center [458, 269] width 19 height 9
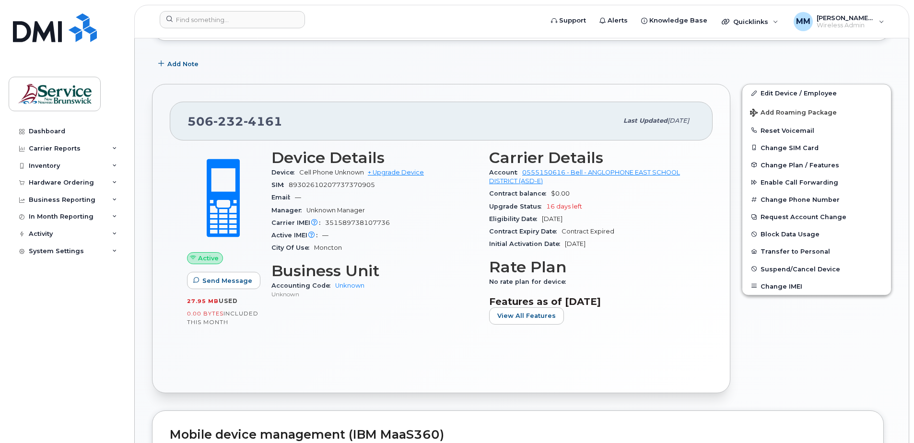
scroll to position [144, 0]
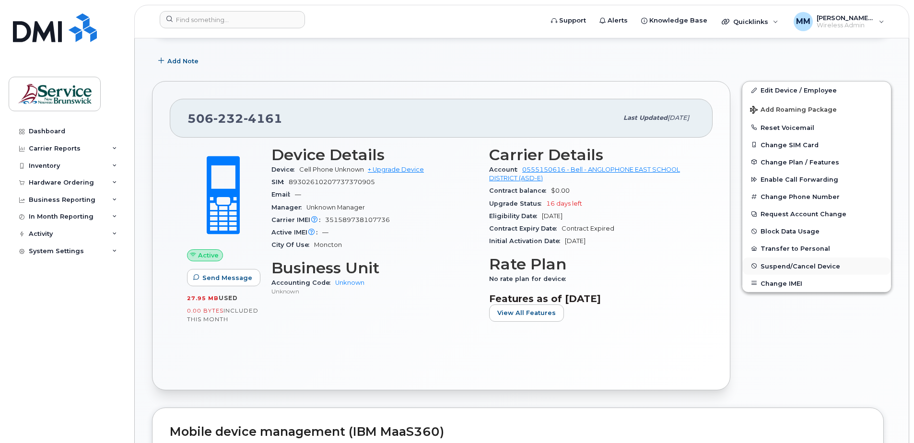
click at [820, 264] on span "Suspend/Cancel Device" at bounding box center [800, 265] width 80 height 7
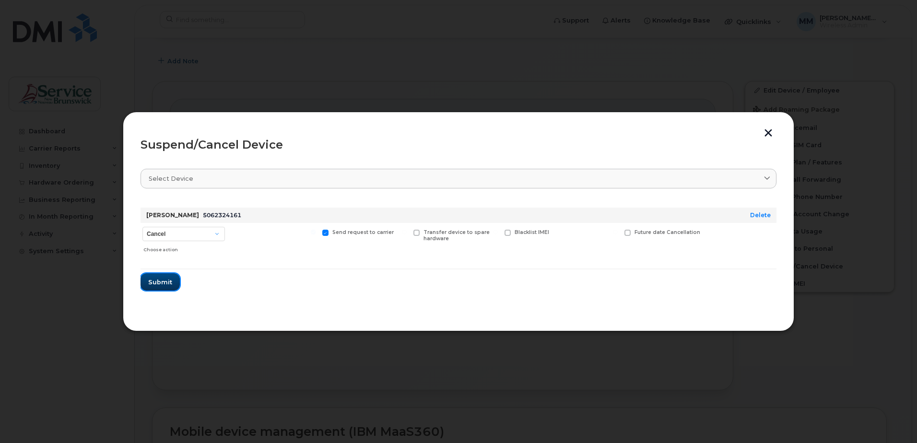
click at [153, 282] on span "Submit" at bounding box center [160, 282] width 24 height 9
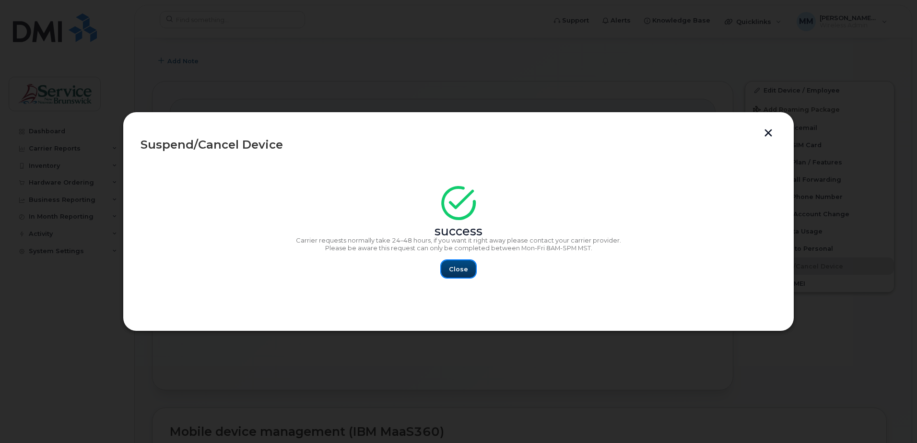
click at [463, 268] on span "Close" at bounding box center [458, 269] width 19 height 9
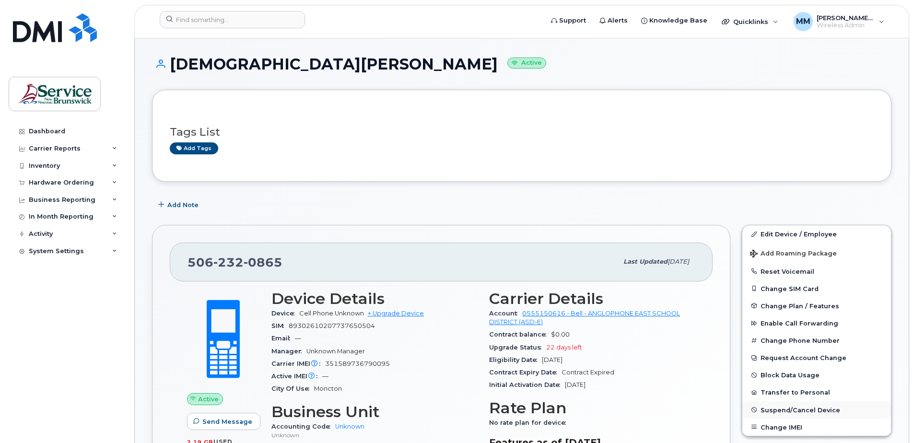
click at [767, 409] on span "Suspend/Cancel Device" at bounding box center [800, 409] width 80 height 7
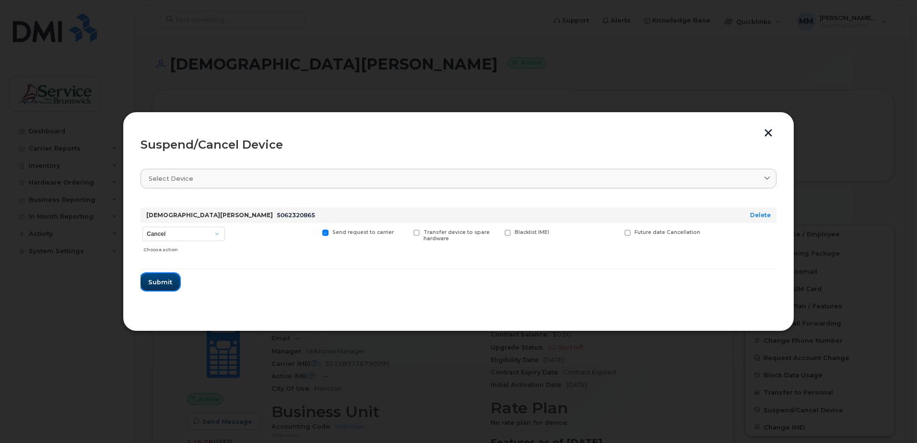
click at [149, 289] on button "Submit" at bounding box center [159, 281] width 39 height 17
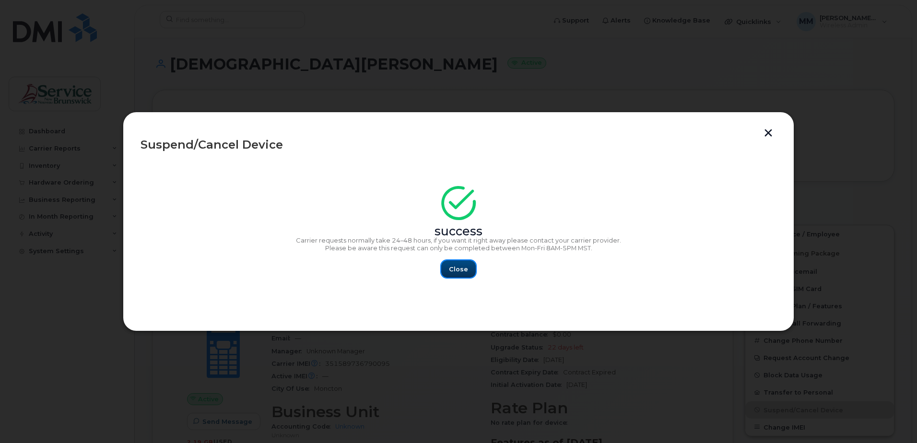
click at [464, 269] on span "Close" at bounding box center [458, 269] width 19 height 9
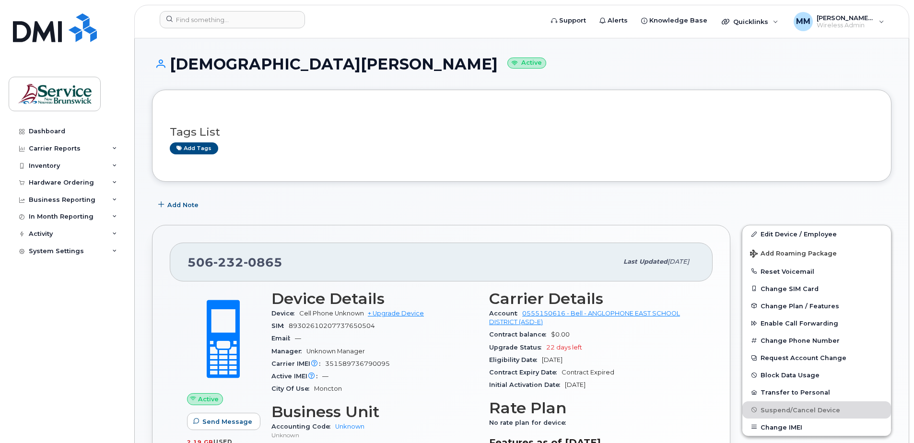
scroll to position [48, 0]
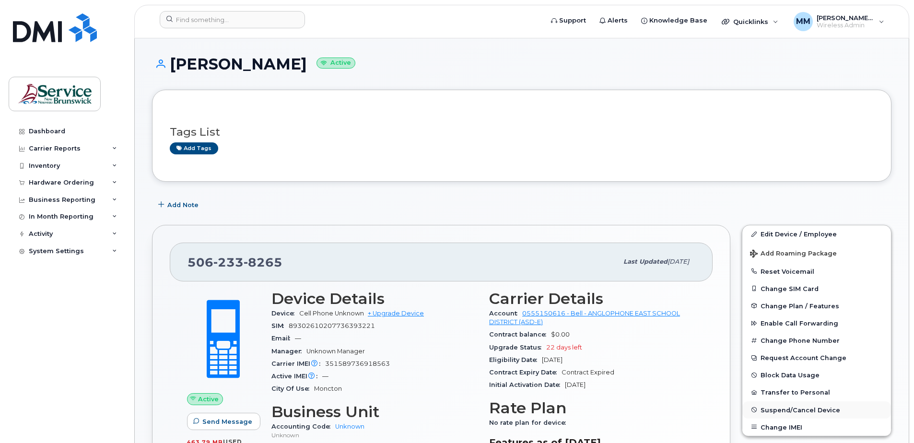
click at [774, 408] on span "Suspend/Cancel Device" at bounding box center [800, 409] width 80 height 7
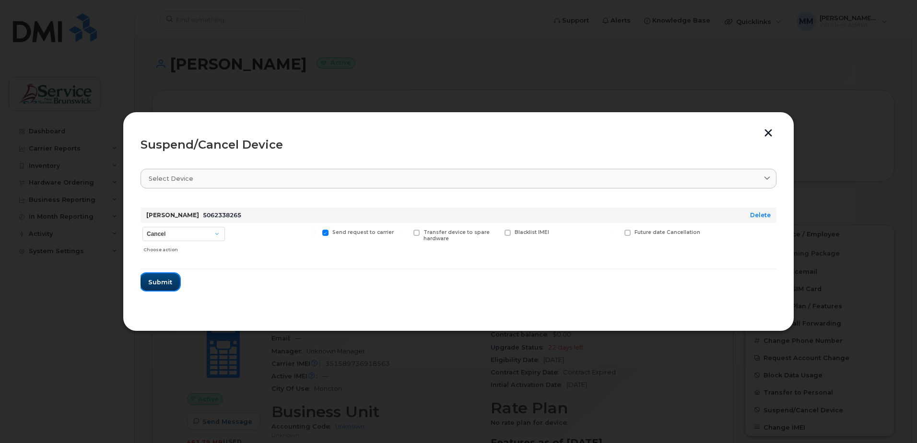
click at [158, 282] on span "Submit" at bounding box center [160, 282] width 24 height 9
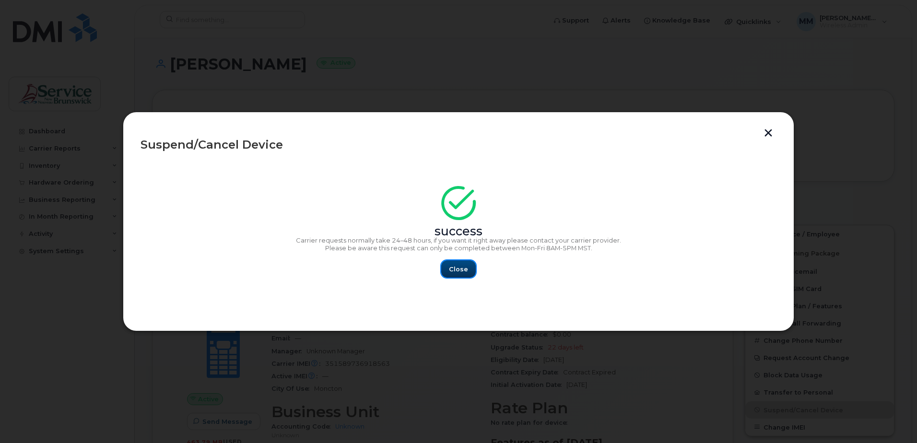
click at [456, 266] on span "Close" at bounding box center [458, 269] width 19 height 9
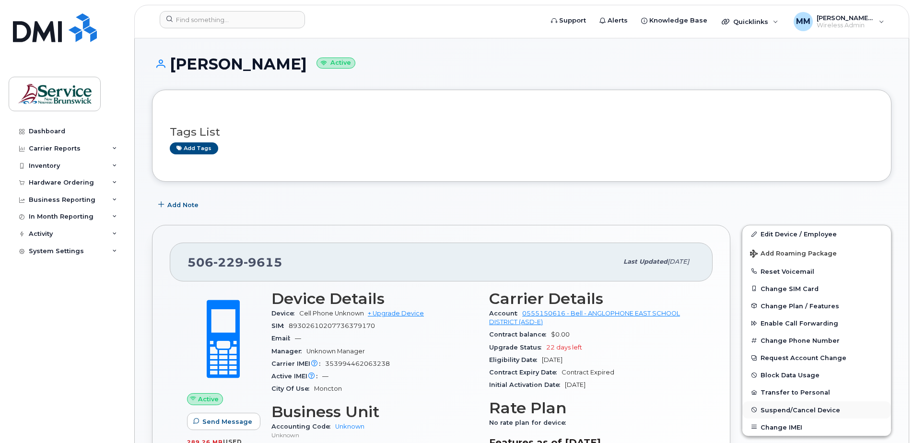
click at [808, 410] on span "Suspend/Cancel Device" at bounding box center [800, 409] width 80 height 7
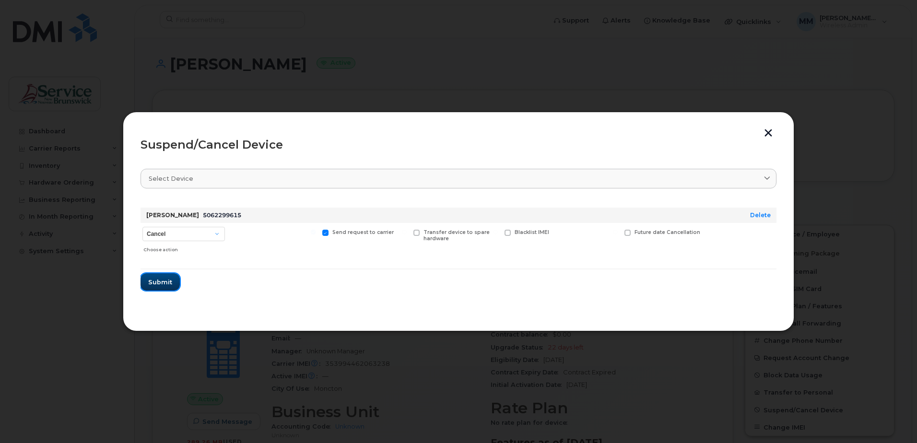
click at [166, 279] on span "Submit" at bounding box center [160, 282] width 24 height 9
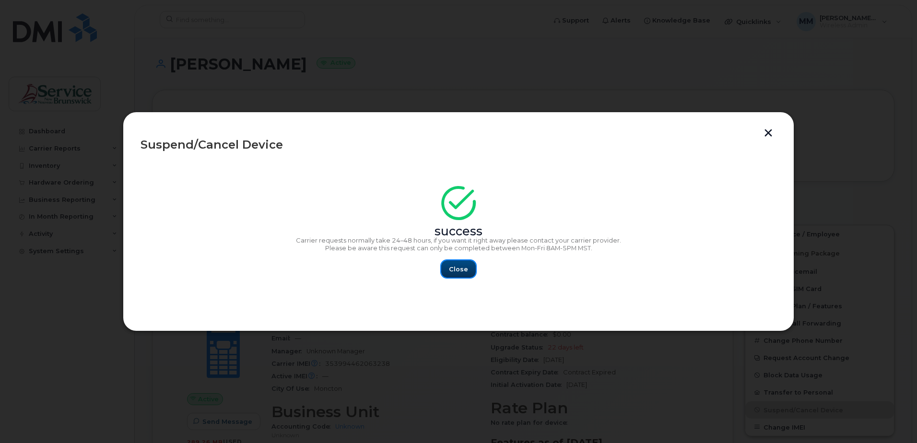
click at [464, 267] on span "Close" at bounding box center [458, 269] width 19 height 9
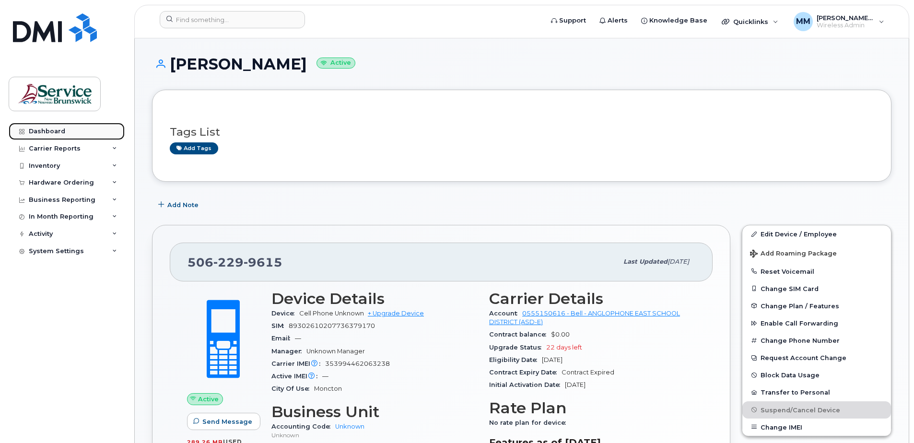
drag, startPoint x: 58, startPoint y: 125, endPoint x: 77, endPoint y: 138, distance: 23.1
click at [58, 125] on link "Dashboard" at bounding box center [67, 131] width 116 height 17
